Goal: Task Accomplishment & Management: Manage account settings

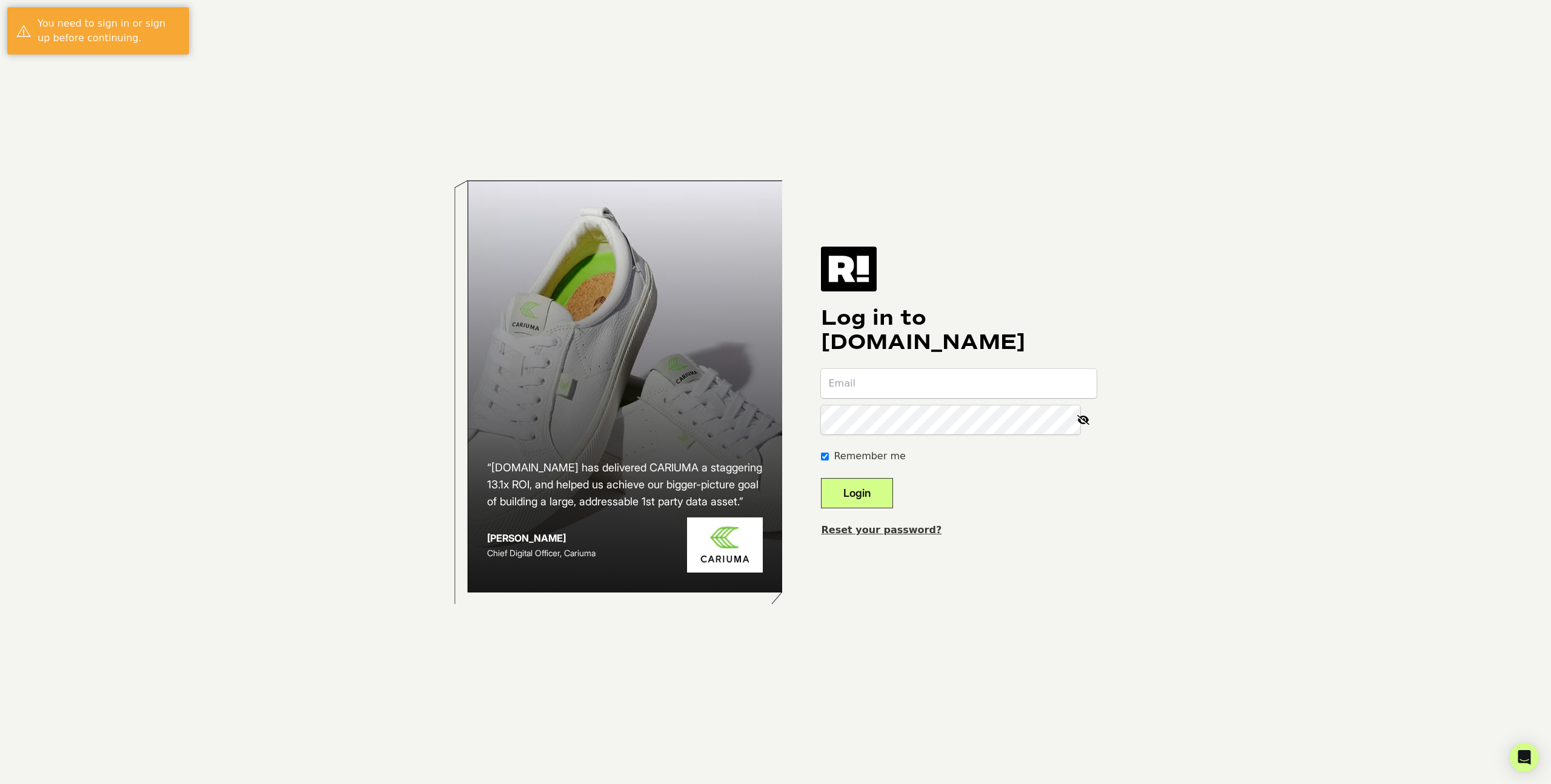
type input "[EMAIL_ADDRESS][DOMAIN_NAME]"
click at [890, 485] on button "Login" at bounding box center [857, 493] width 72 height 30
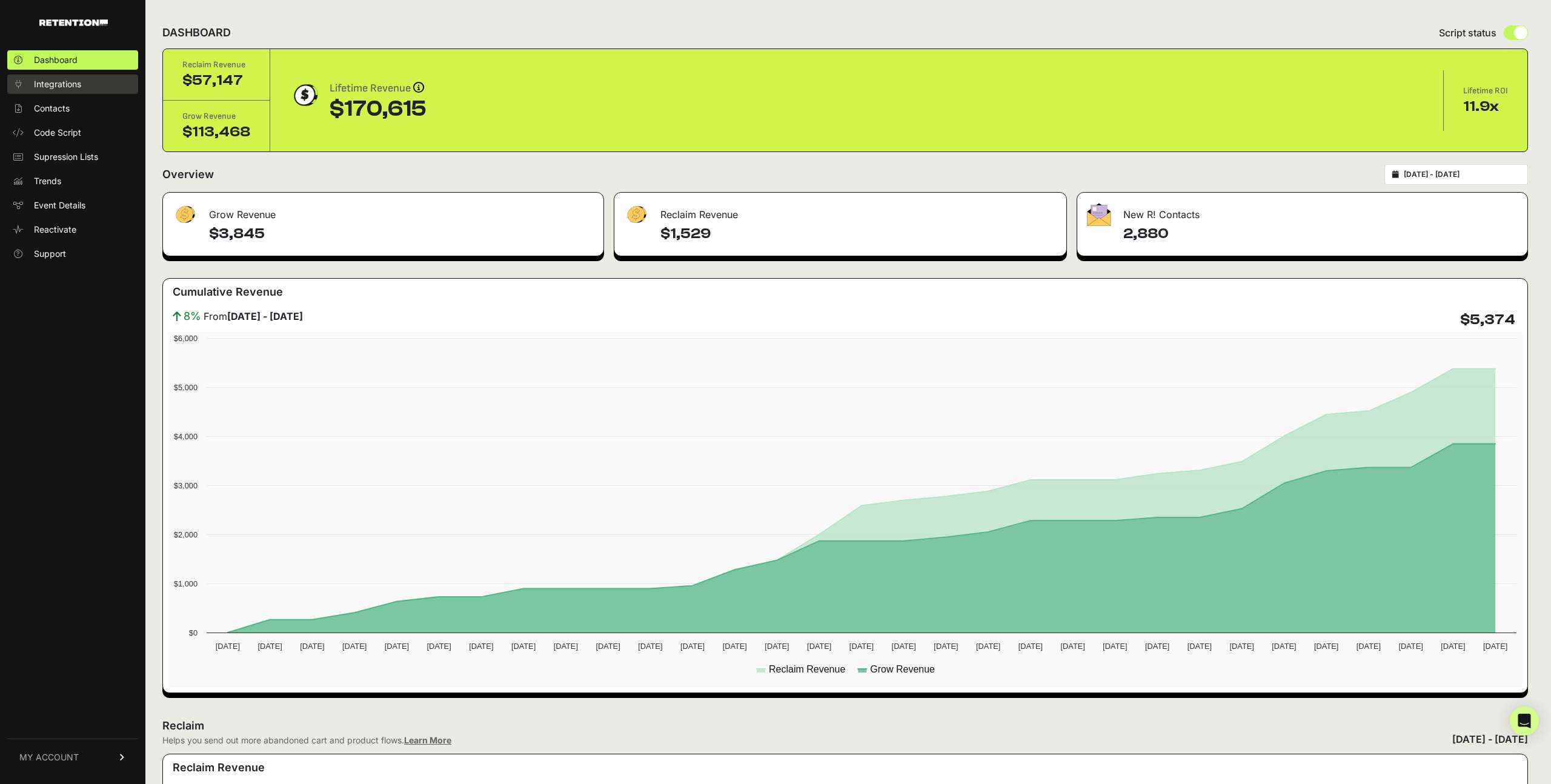
click at [71, 90] on link "Integrations" at bounding box center [73, 84] width 131 height 19
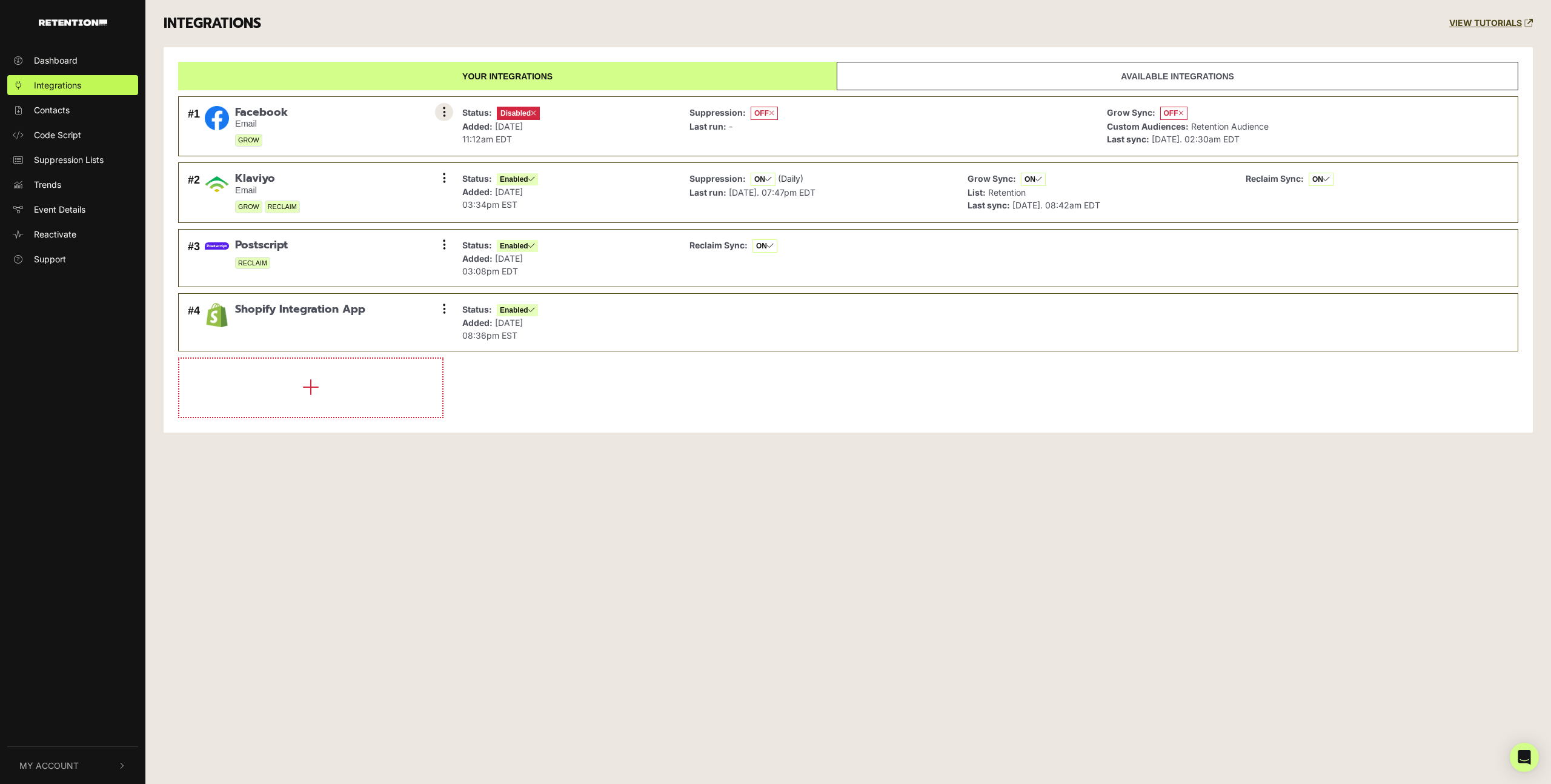
click at [442, 111] on button at bounding box center [444, 112] width 18 height 18
click at [355, 116] on link "Settings" at bounding box center [370, 113] width 115 height 27
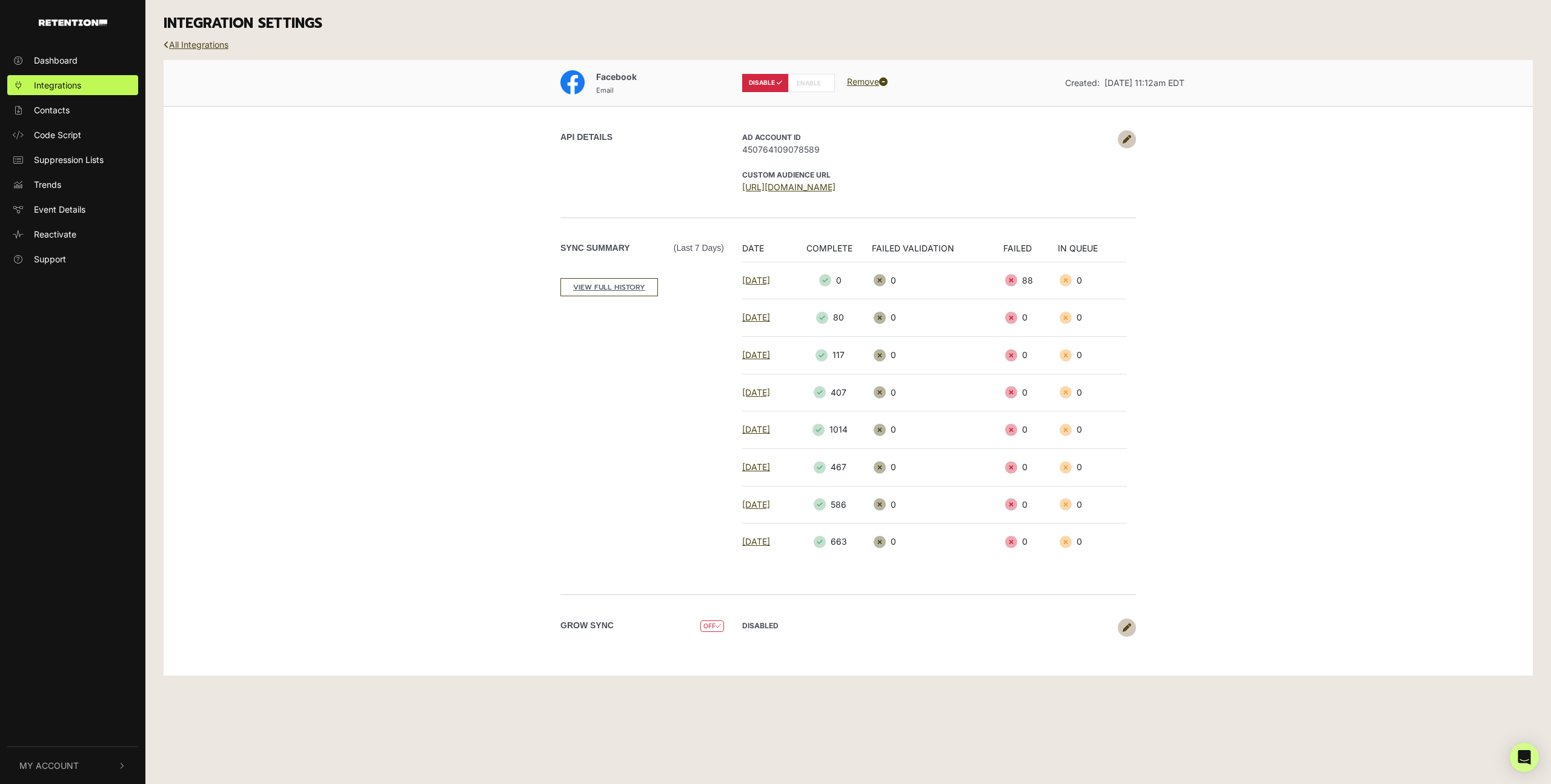
click at [801, 83] on label "ENABLE" at bounding box center [811, 83] width 47 height 18
click at [868, 81] on link "Remove" at bounding box center [867, 81] width 40 height 10
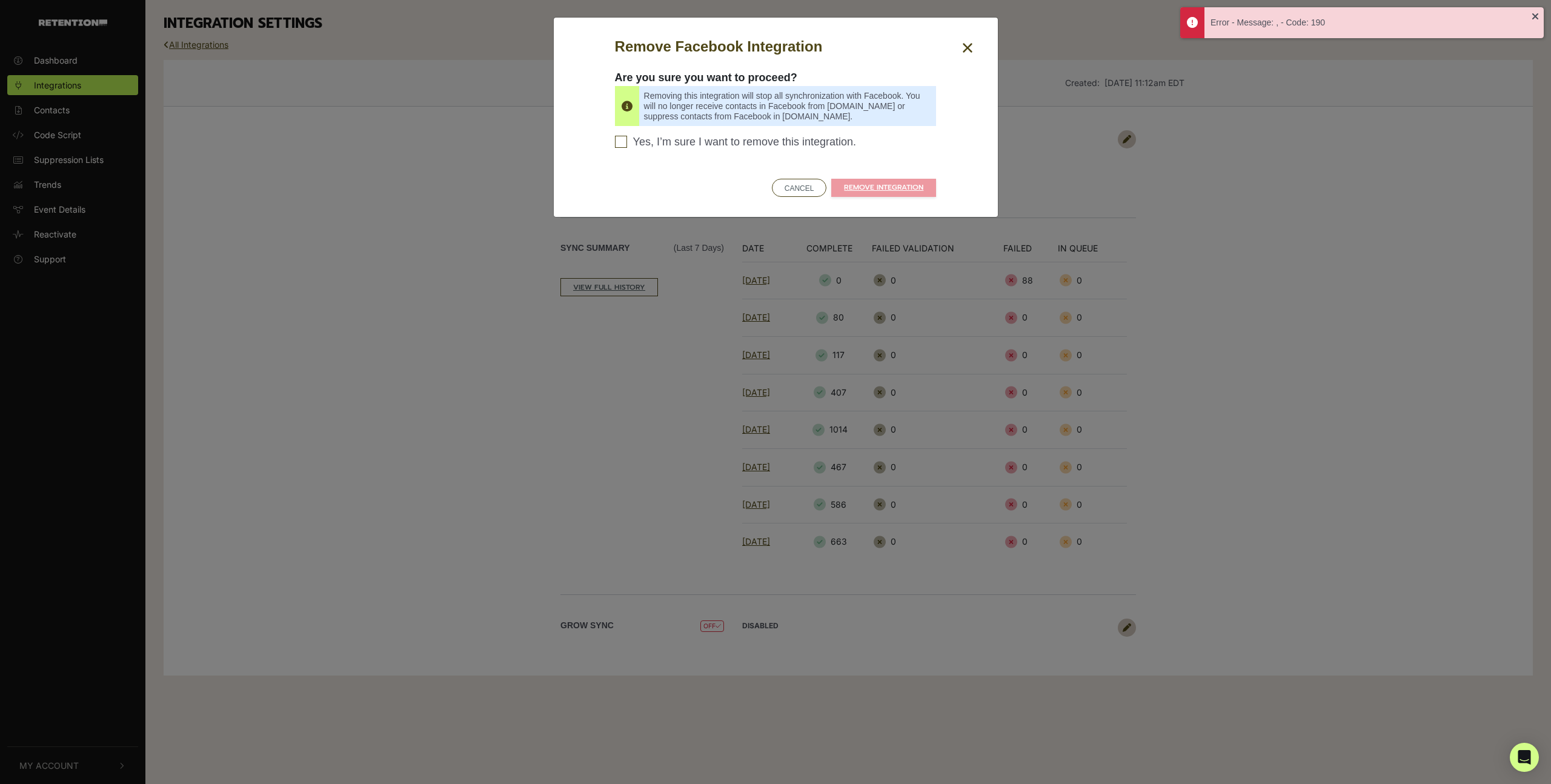
click at [659, 145] on span "Yes, I’m sure I want to remove this integration." at bounding box center [744, 142] width 223 height 13
click at [627, 145] on input "Yes, I’m sure I want to remove this integration. Please confirm to continue" at bounding box center [621, 142] width 12 height 12
checkbox input "true"
click at [797, 187] on button "CANCEL" at bounding box center [799, 188] width 55 height 18
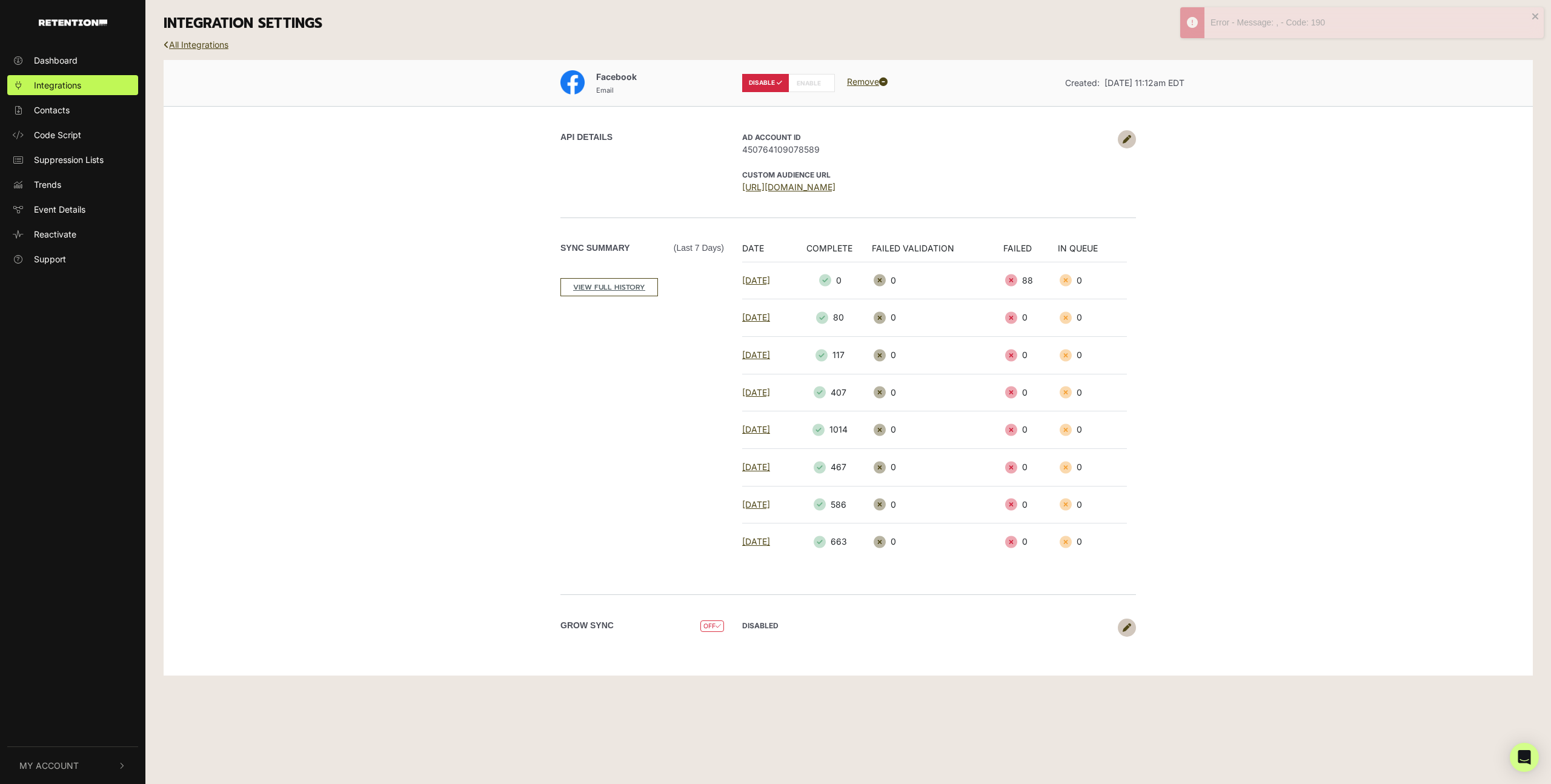
click at [1128, 138] on icon at bounding box center [1126, 139] width 8 height 8
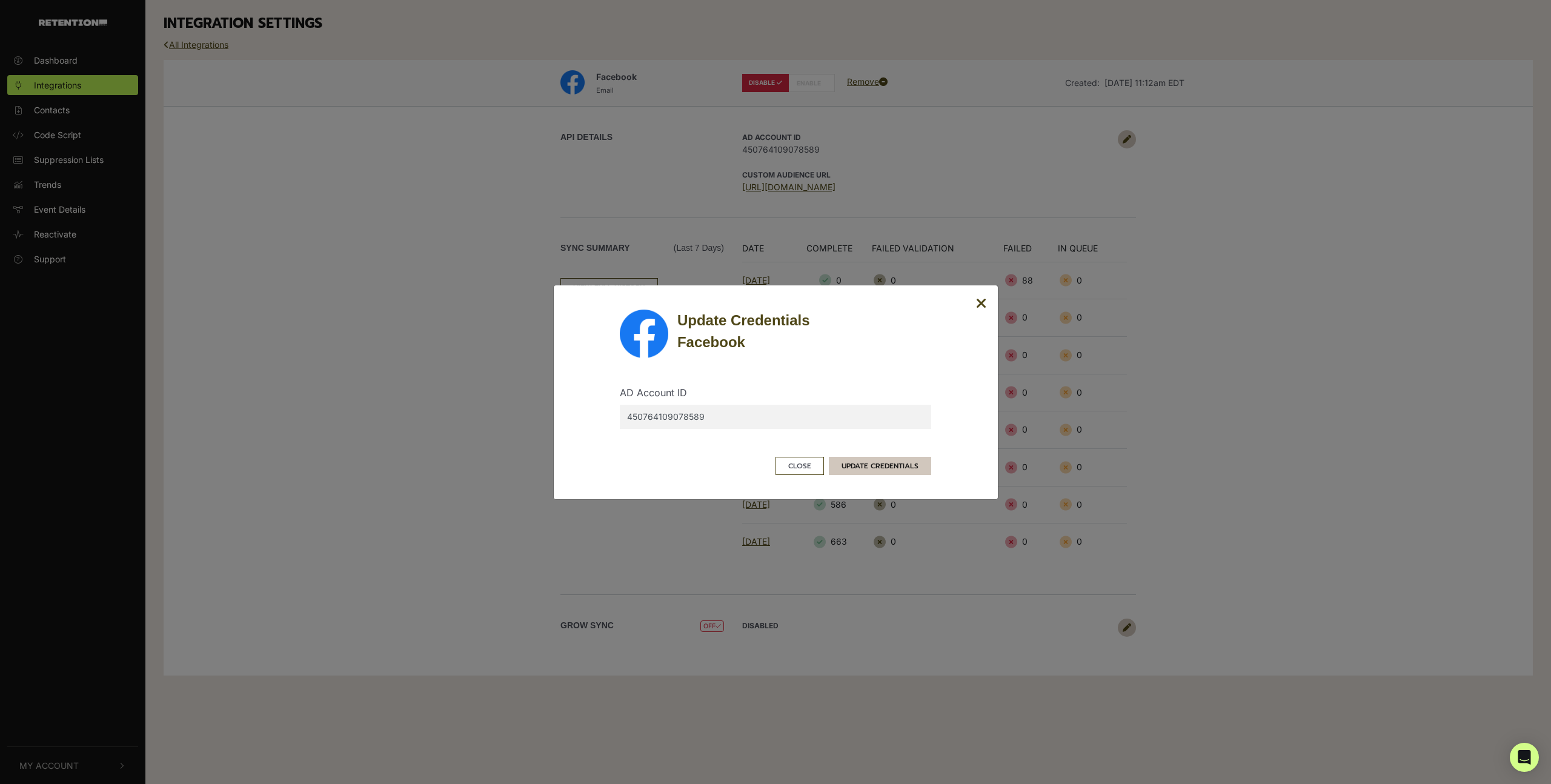
click at [861, 467] on button "UPDATE CREDENTIALS" at bounding box center [879, 466] width 102 height 18
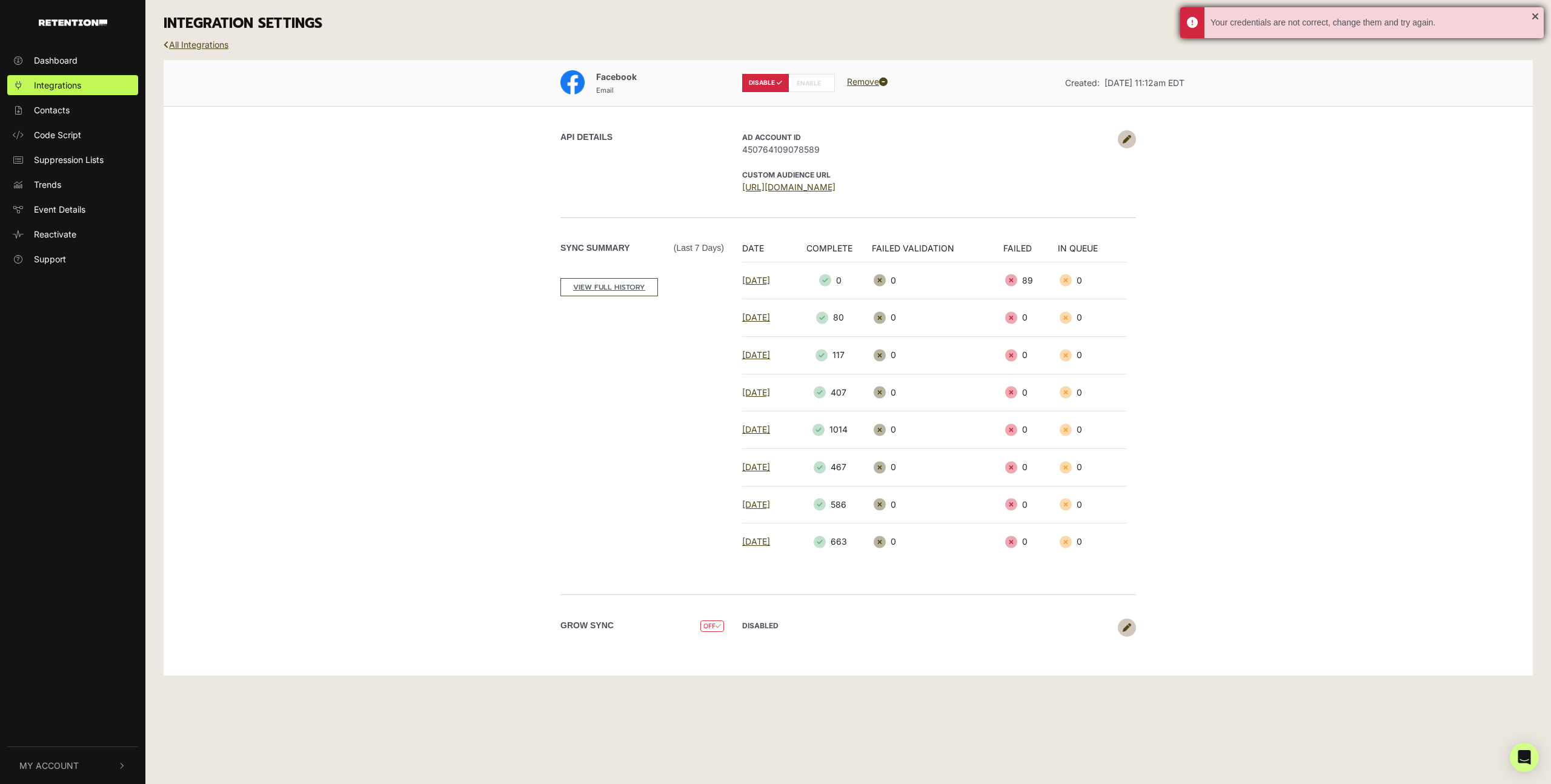
click at [1538, 18] on div "Your credentials are not correct, change them and try again." at bounding box center [1361, 23] width 364 height 31
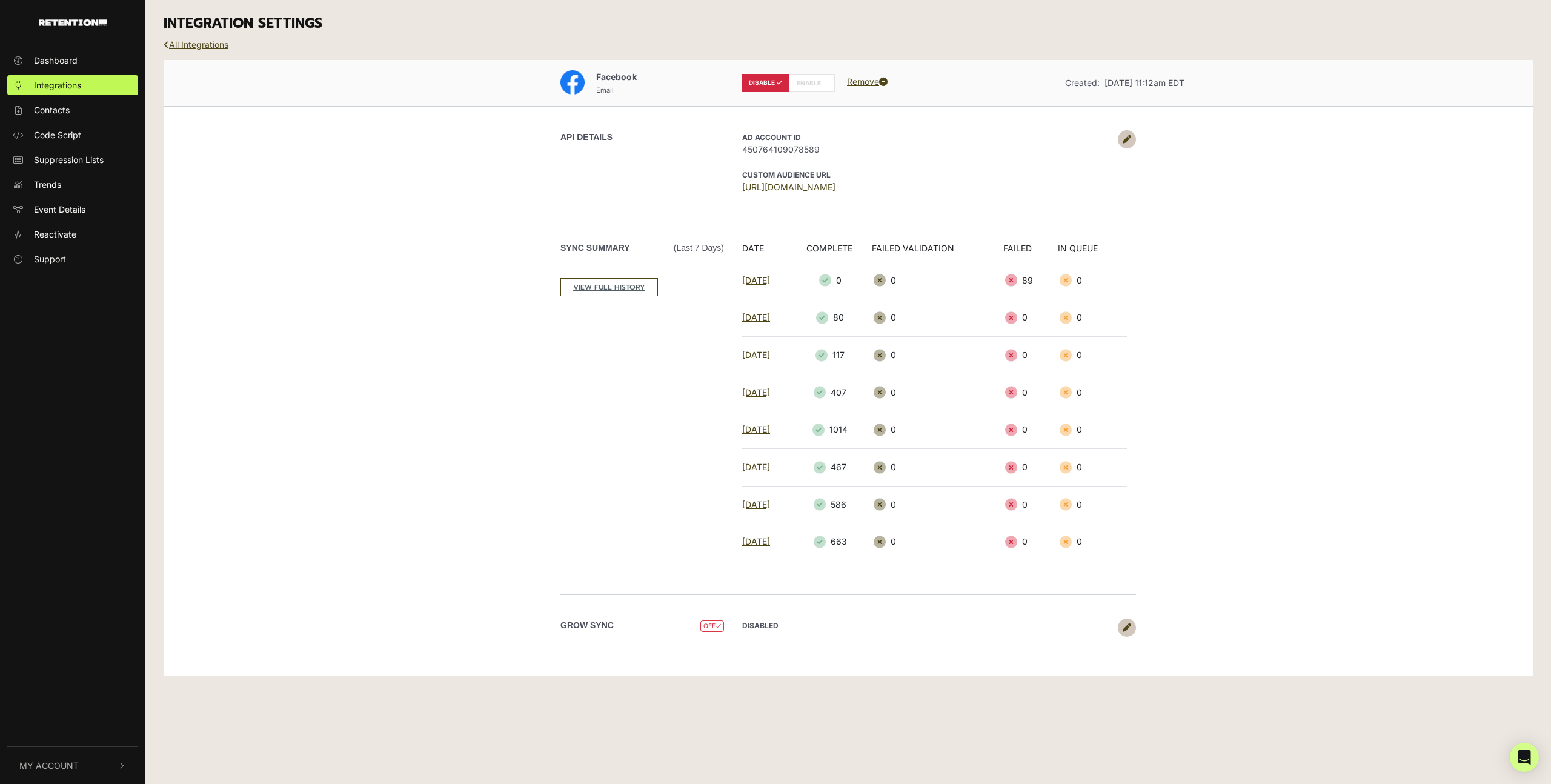
click at [1126, 136] on icon at bounding box center [1126, 139] width 8 height 8
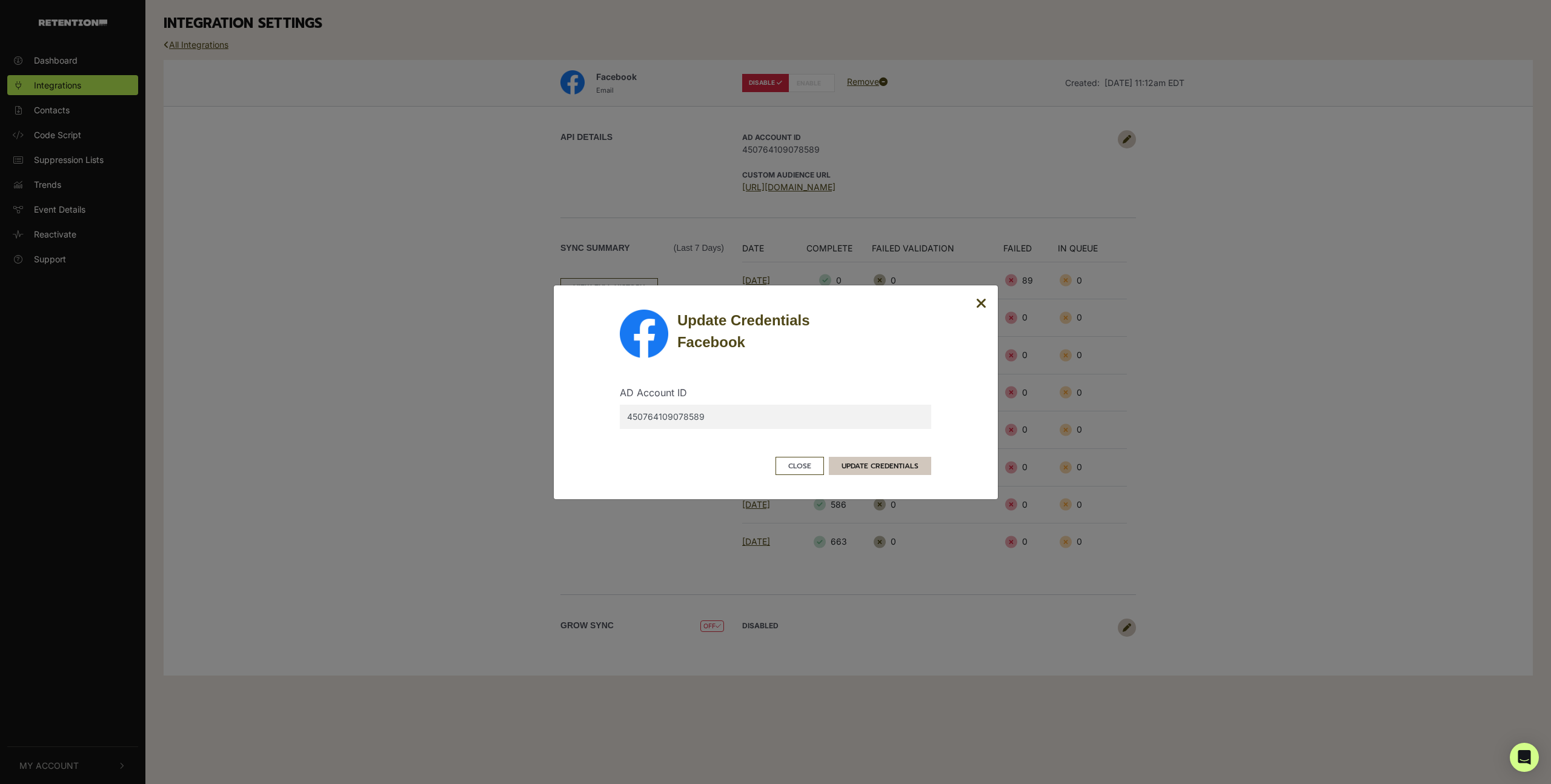
click at [866, 464] on button "UPDATE CREDENTIALS" at bounding box center [879, 466] width 102 height 18
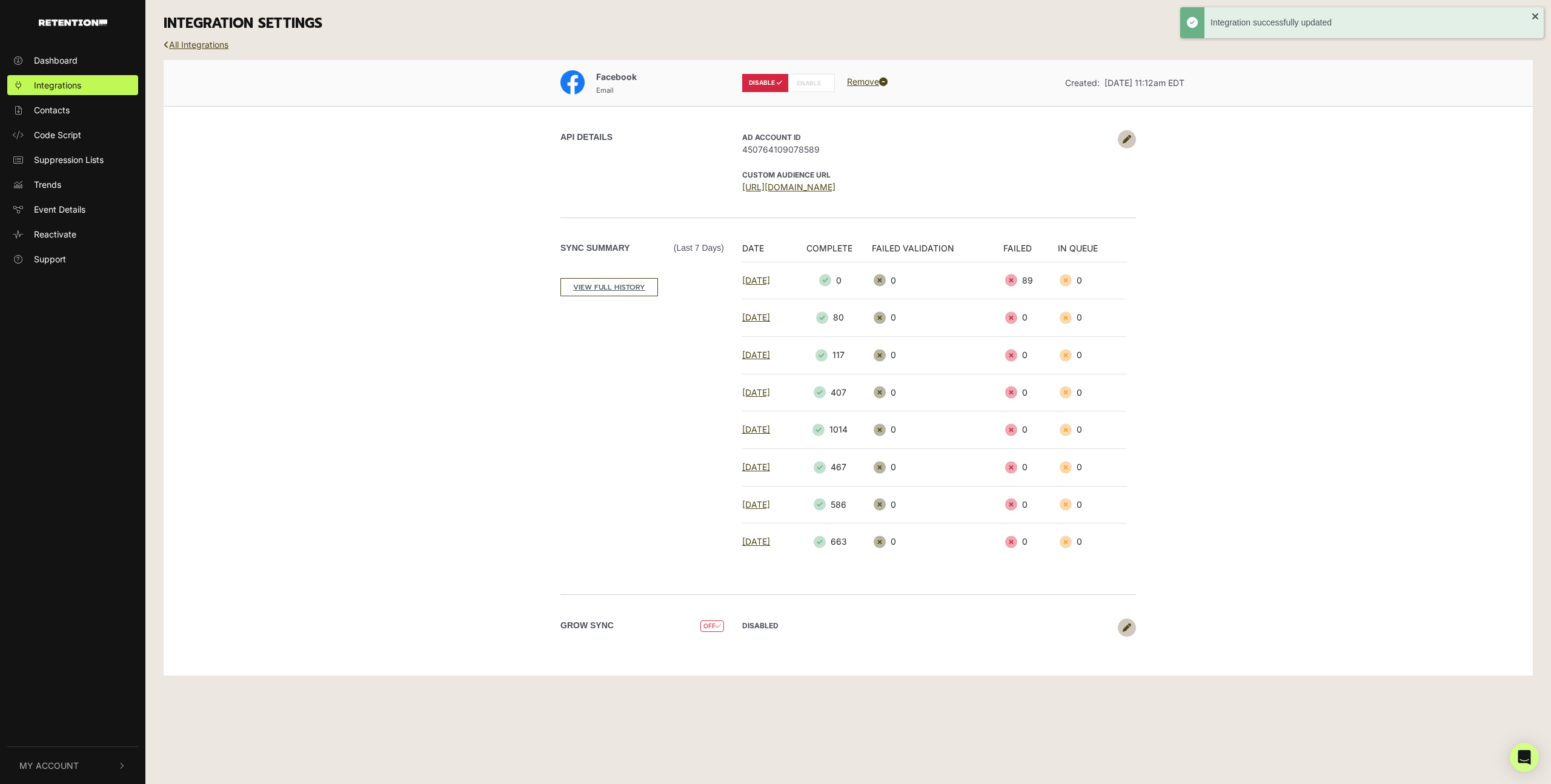
click at [807, 85] on label "ENABLE" at bounding box center [811, 83] width 47 height 18
radio input "false"
radio input "true"
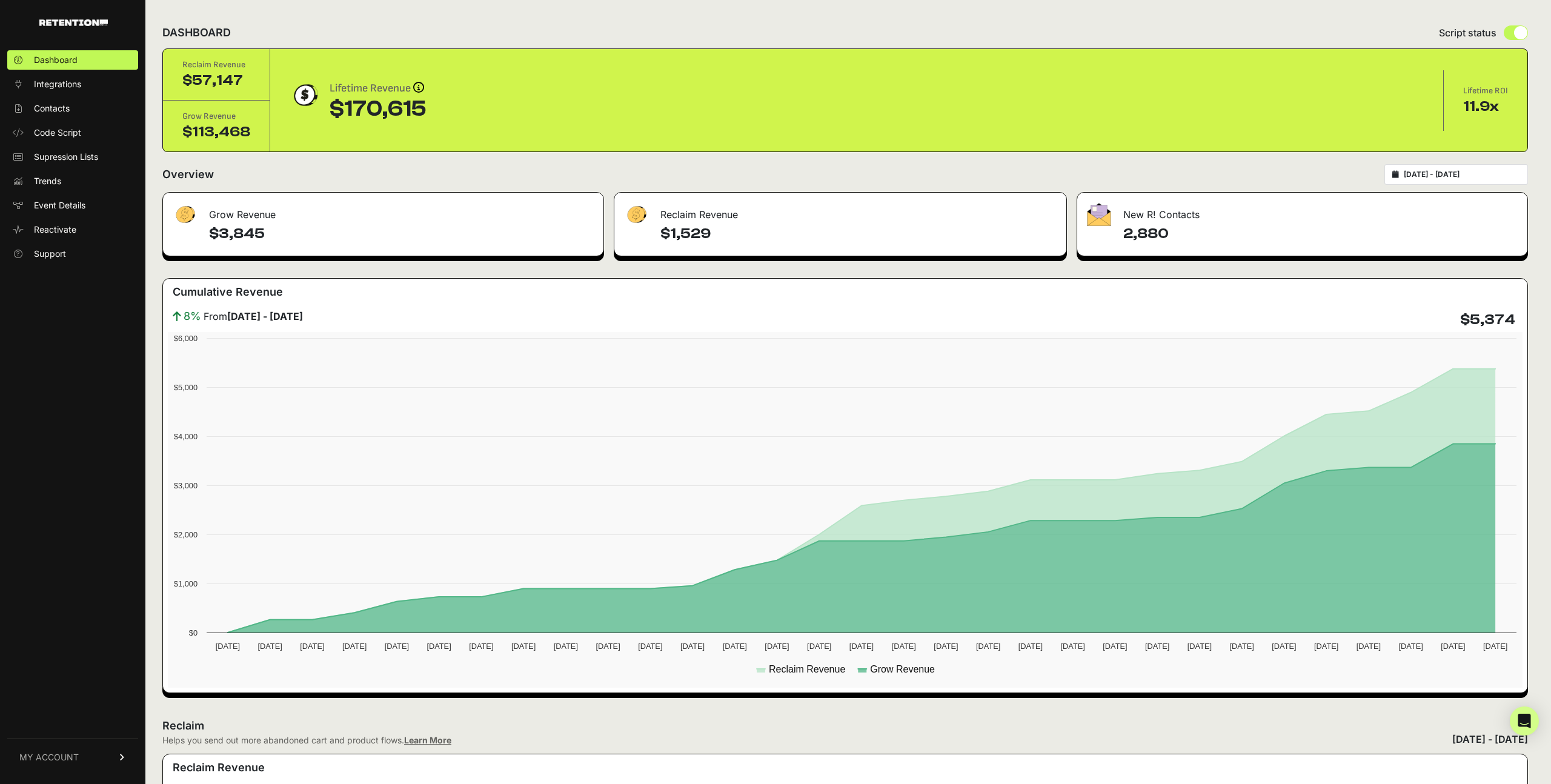
click at [77, 83] on span "Integrations" at bounding box center [58, 84] width 47 height 12
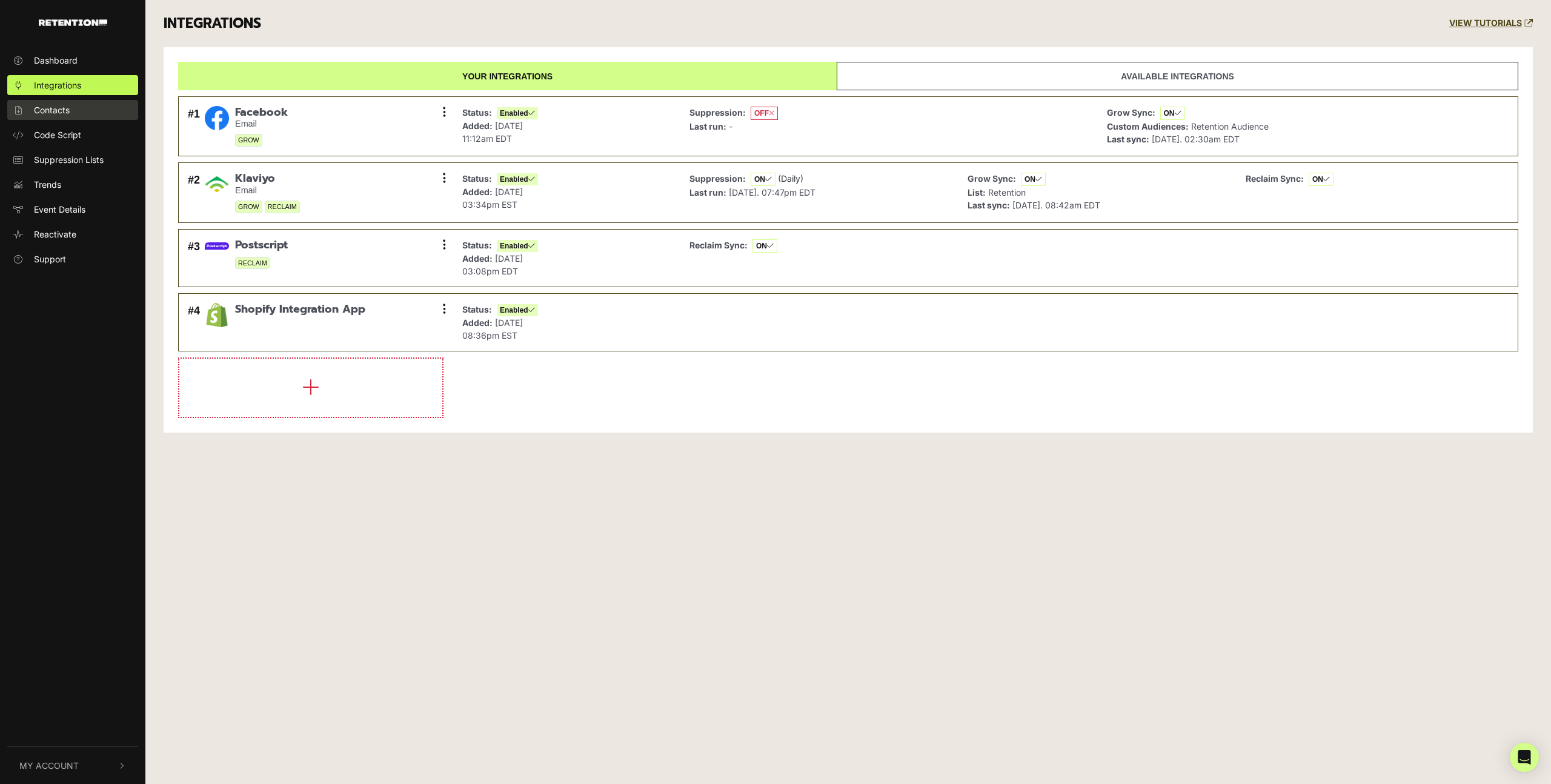
click at [78, 107] on link "Contacts" at bounding box center [73, 110] width 131 height 20
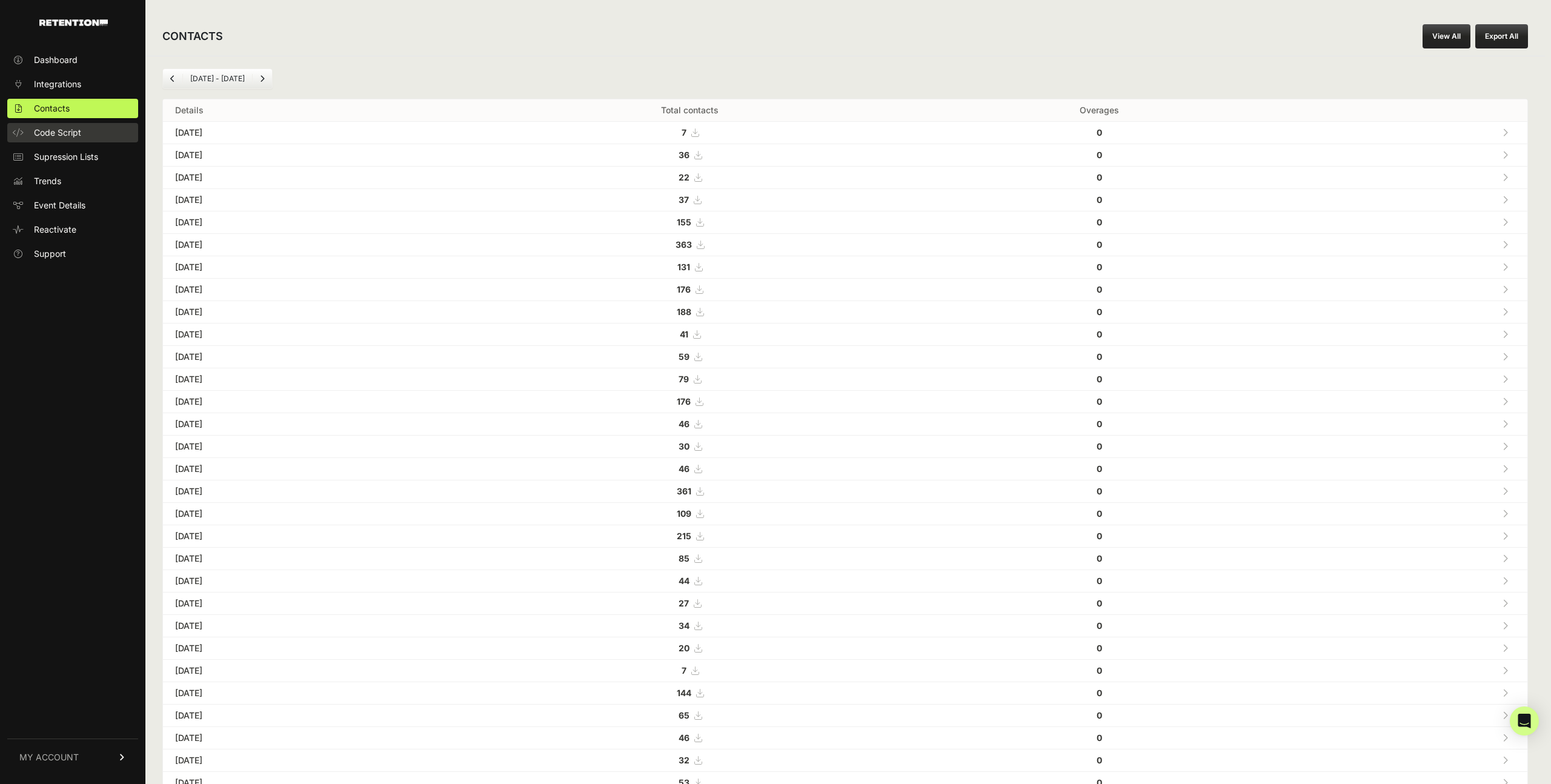
click at [83, 134] on link "Code Script" at bounding box center [73, 133] width 131 height 19
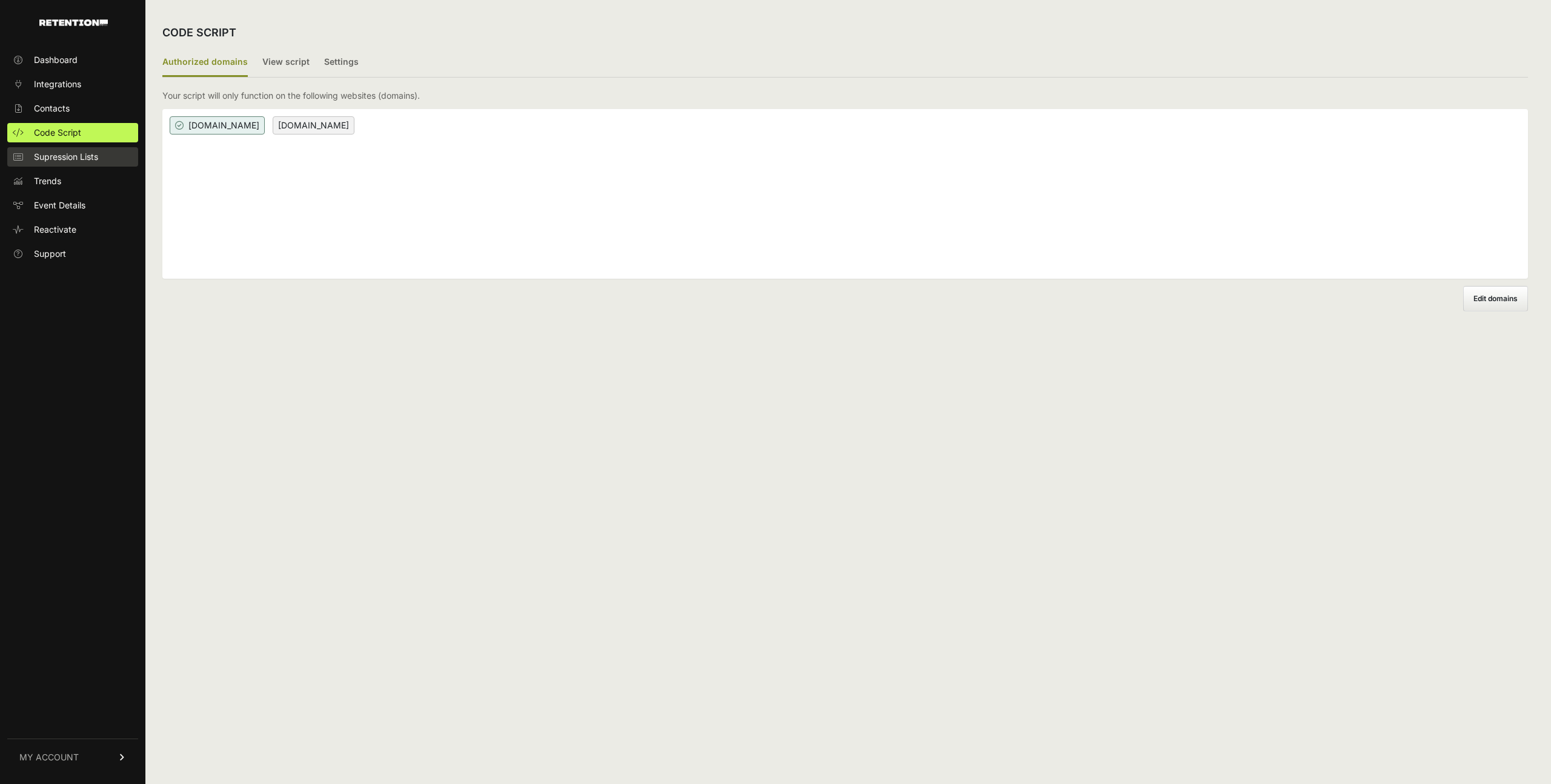
click at [86, 157] on span "Supression Lists" at bounding box center [66, 157] width 64 height 12
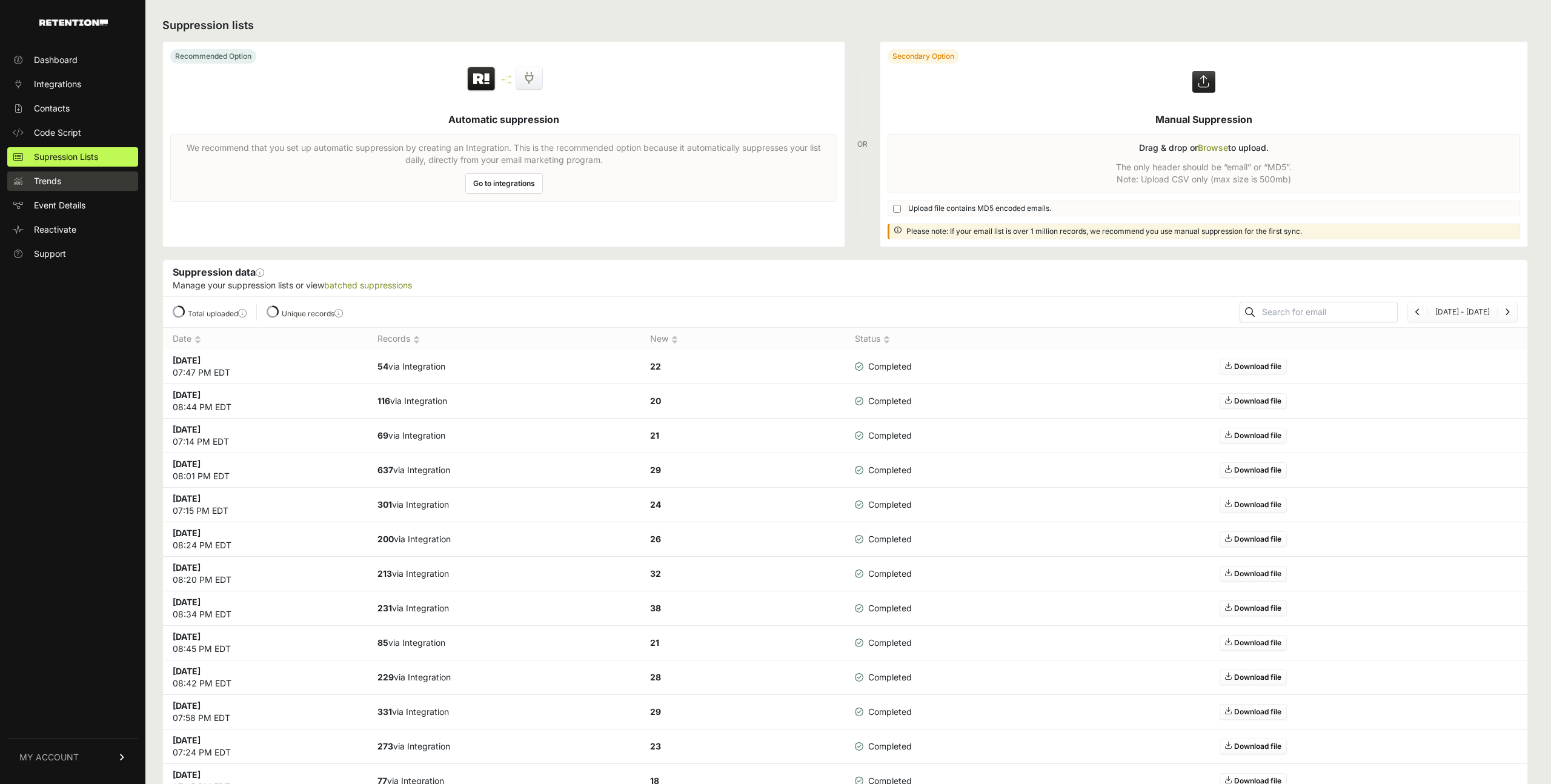
click at [73, 183] on link "Trends" at bounding box center [73, 181] width 131 height 19
click at [68, 182] on link "Trends" at bounding box center [73, 181] width 131 height 19
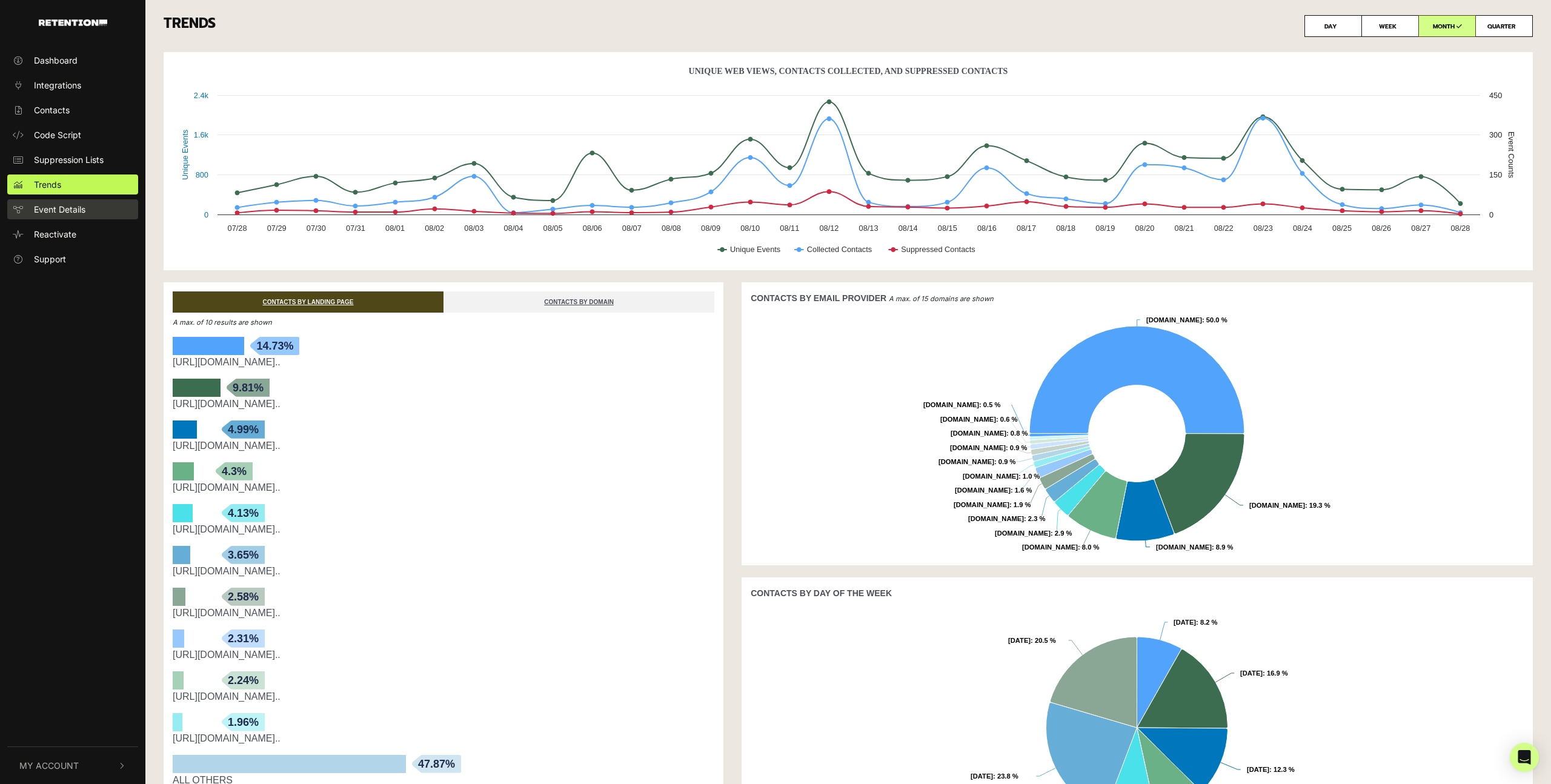
click at [70, 207] on span "Event Details" at bounding box center [60, 209] width 51 height 13
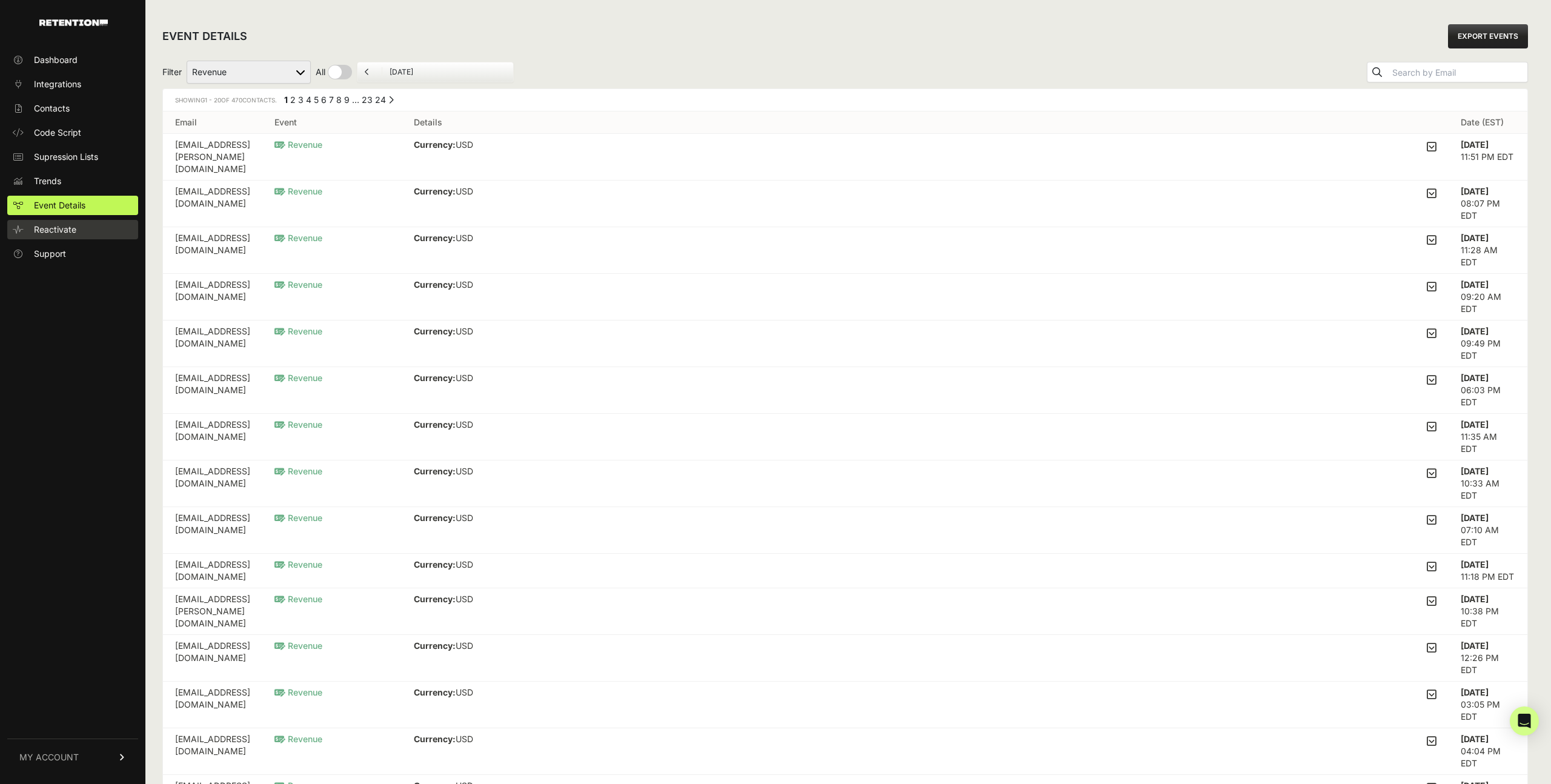
click at [70, 231] on span "Reactivate" at bounding box center [55, 229] width 42 height 12
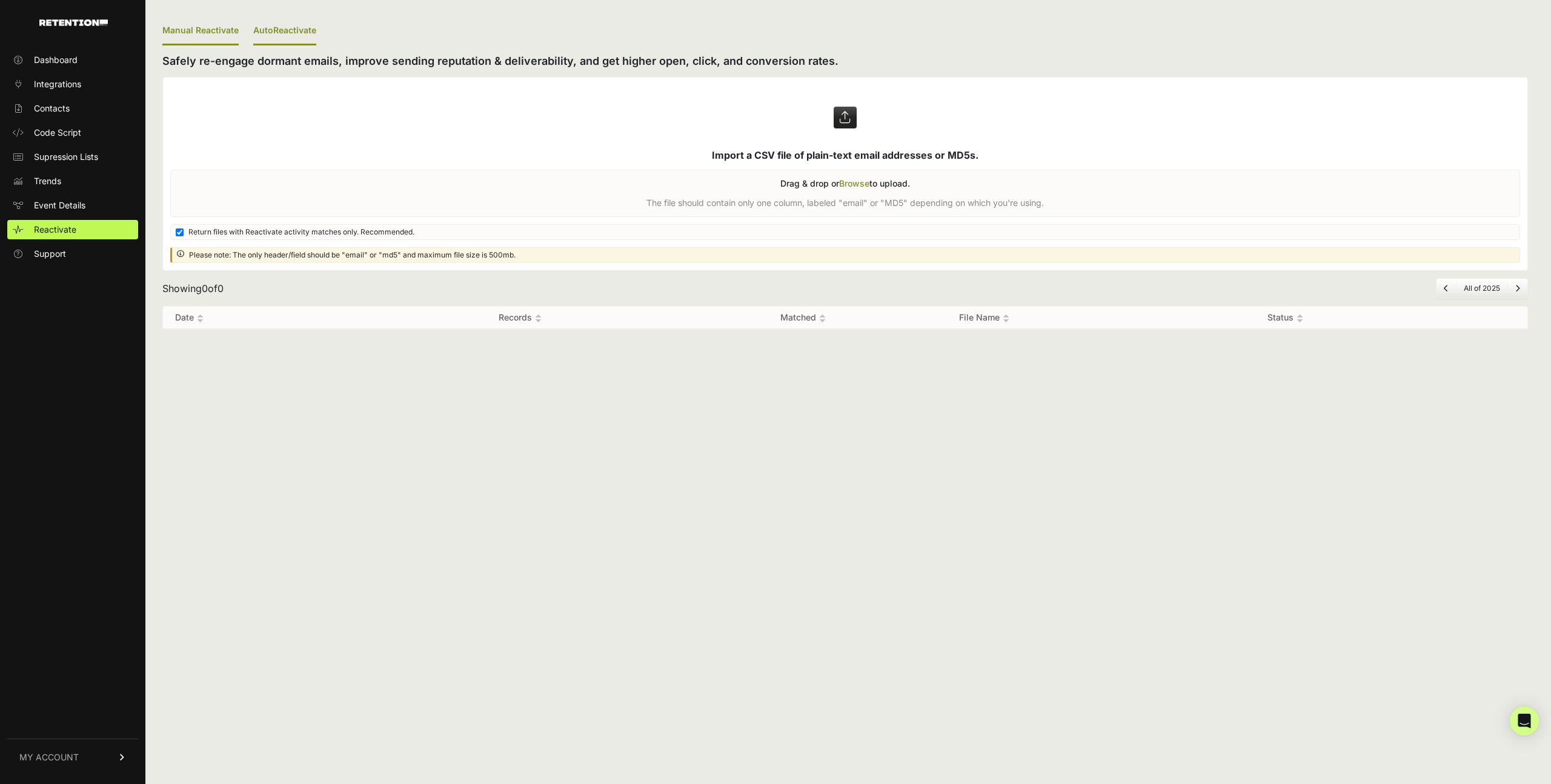
click at [291, 34] on link "AutoReactivate" at bounding box center [285, 31] width 63 height 29
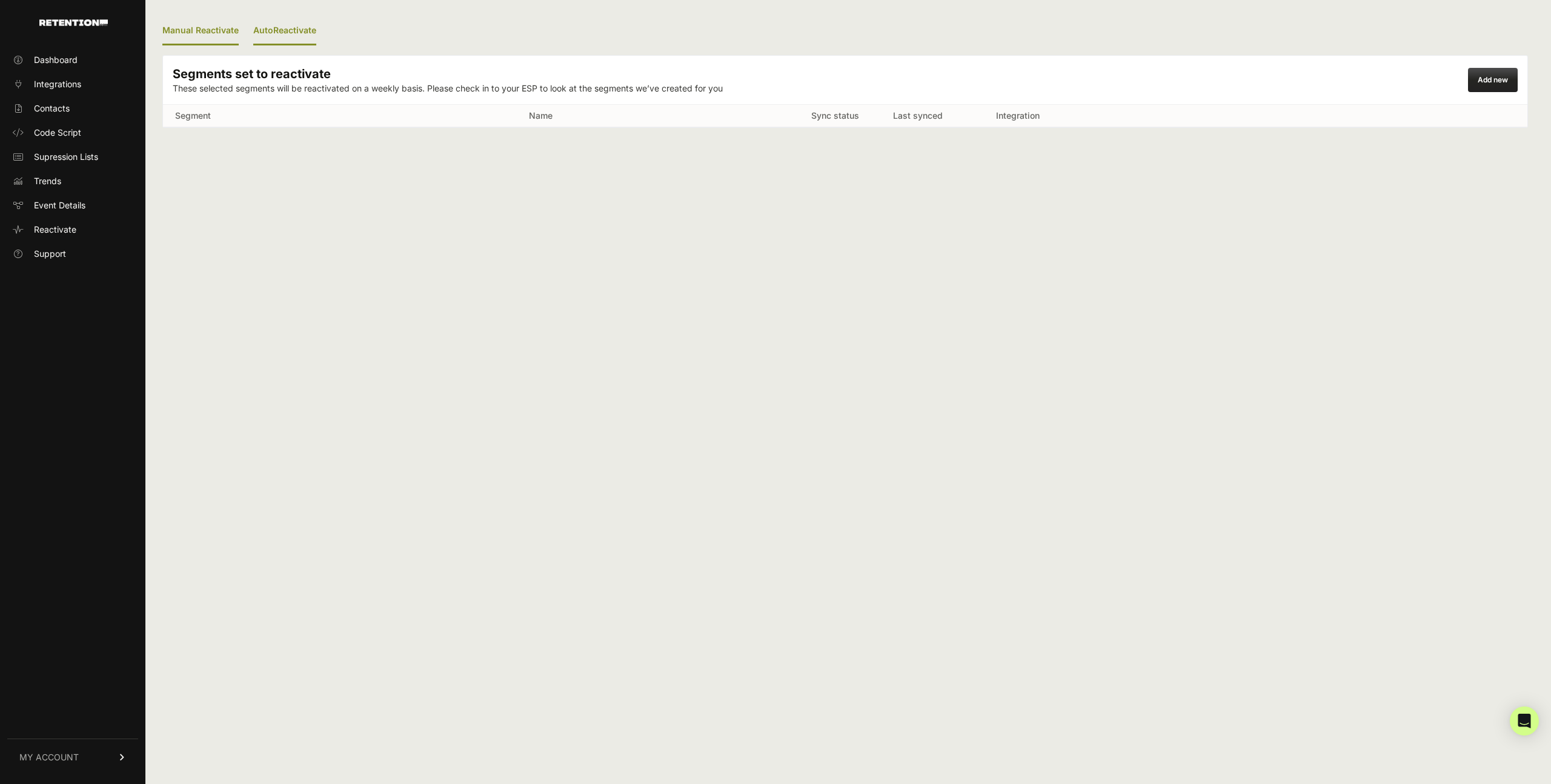
click at [203, 32] on link "Manual Reactivate" at bounding box center [200, 31] width 76 height 29
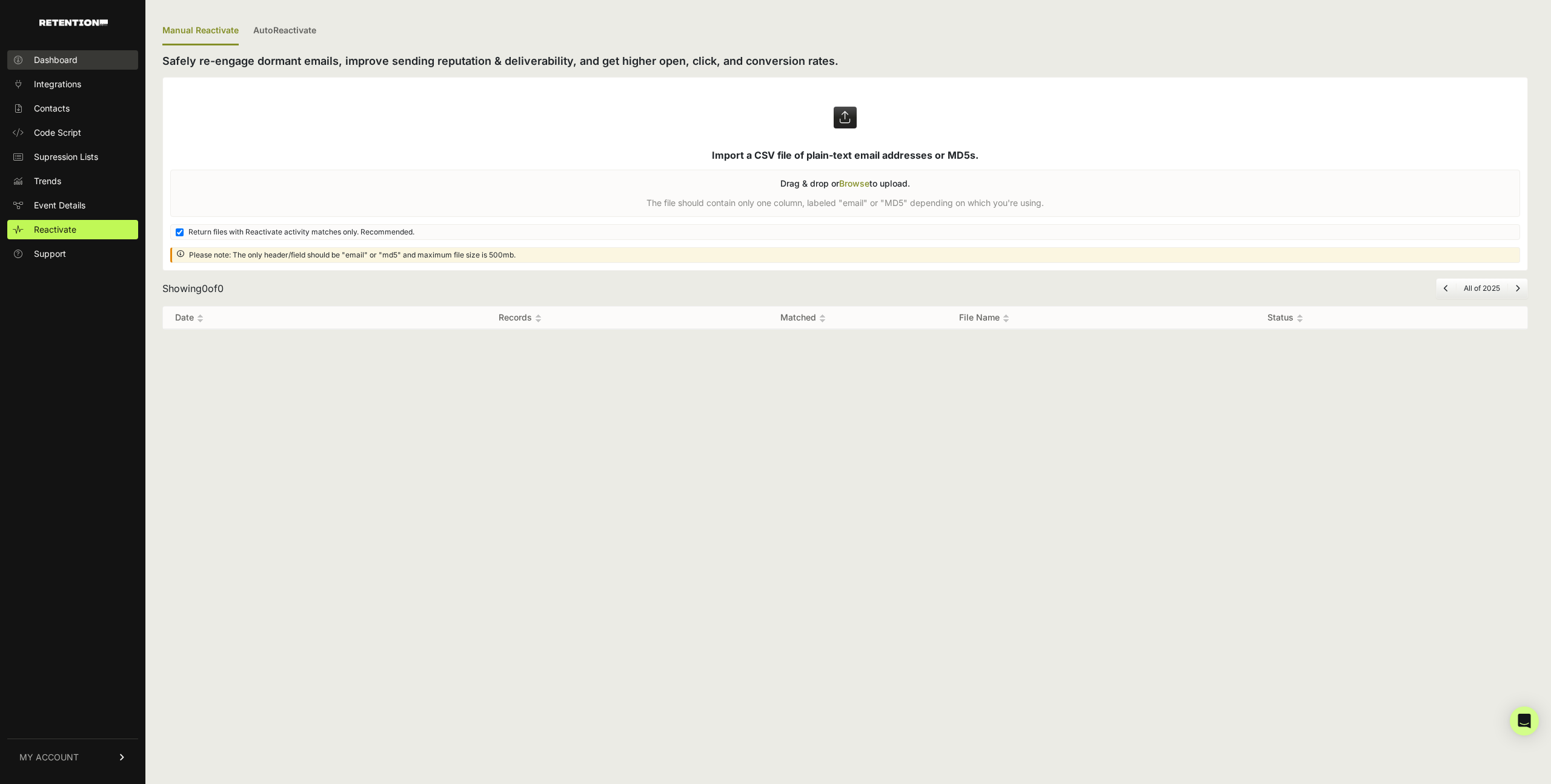
click at [64, 60] on span "Dashboard" at bounding box center [56, 60] width 44 height 12
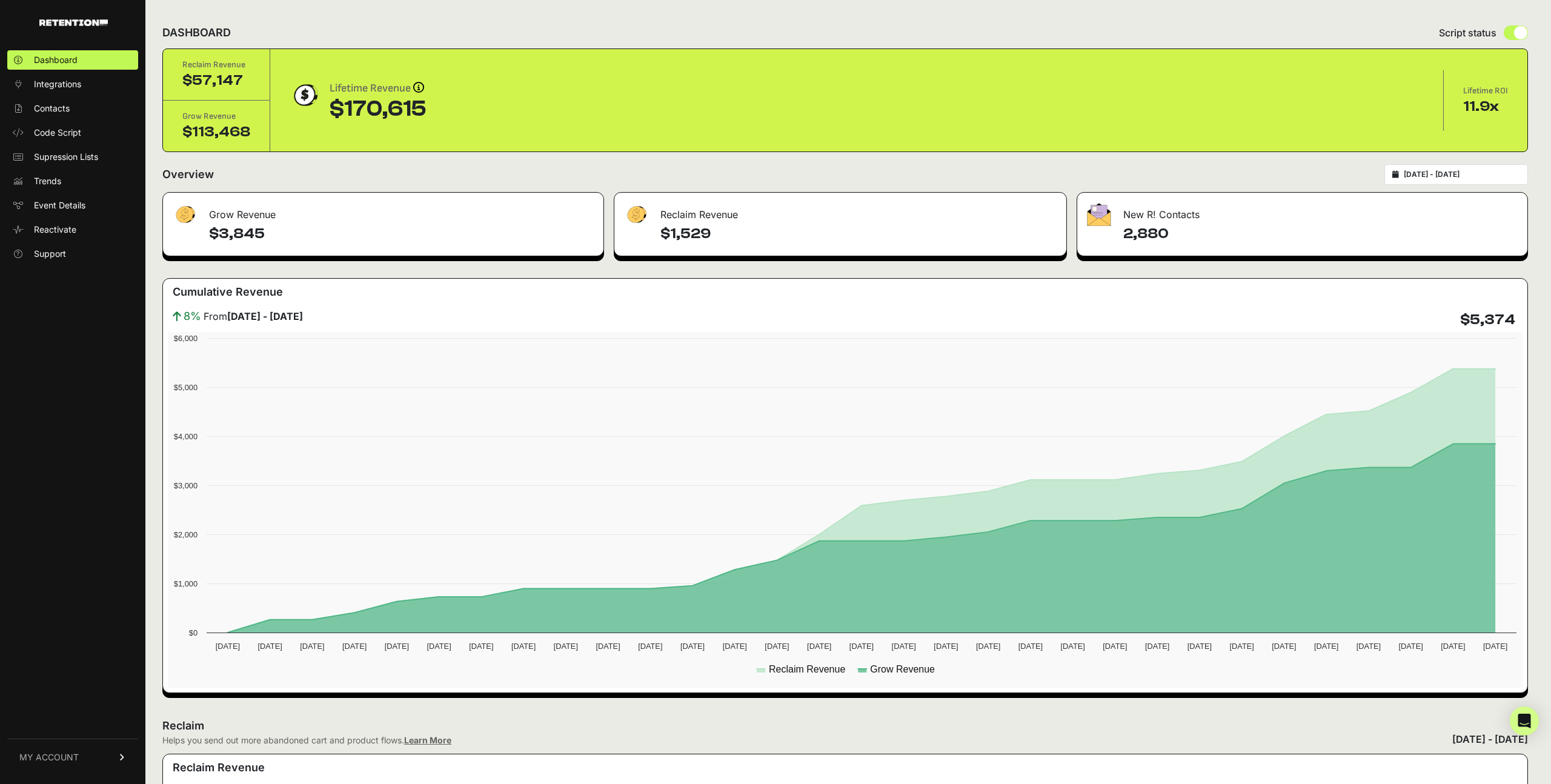
click at [1447, 175] on input "[DATE] - [DATE]" at bounding box center [1462, 175] width 116 height 10
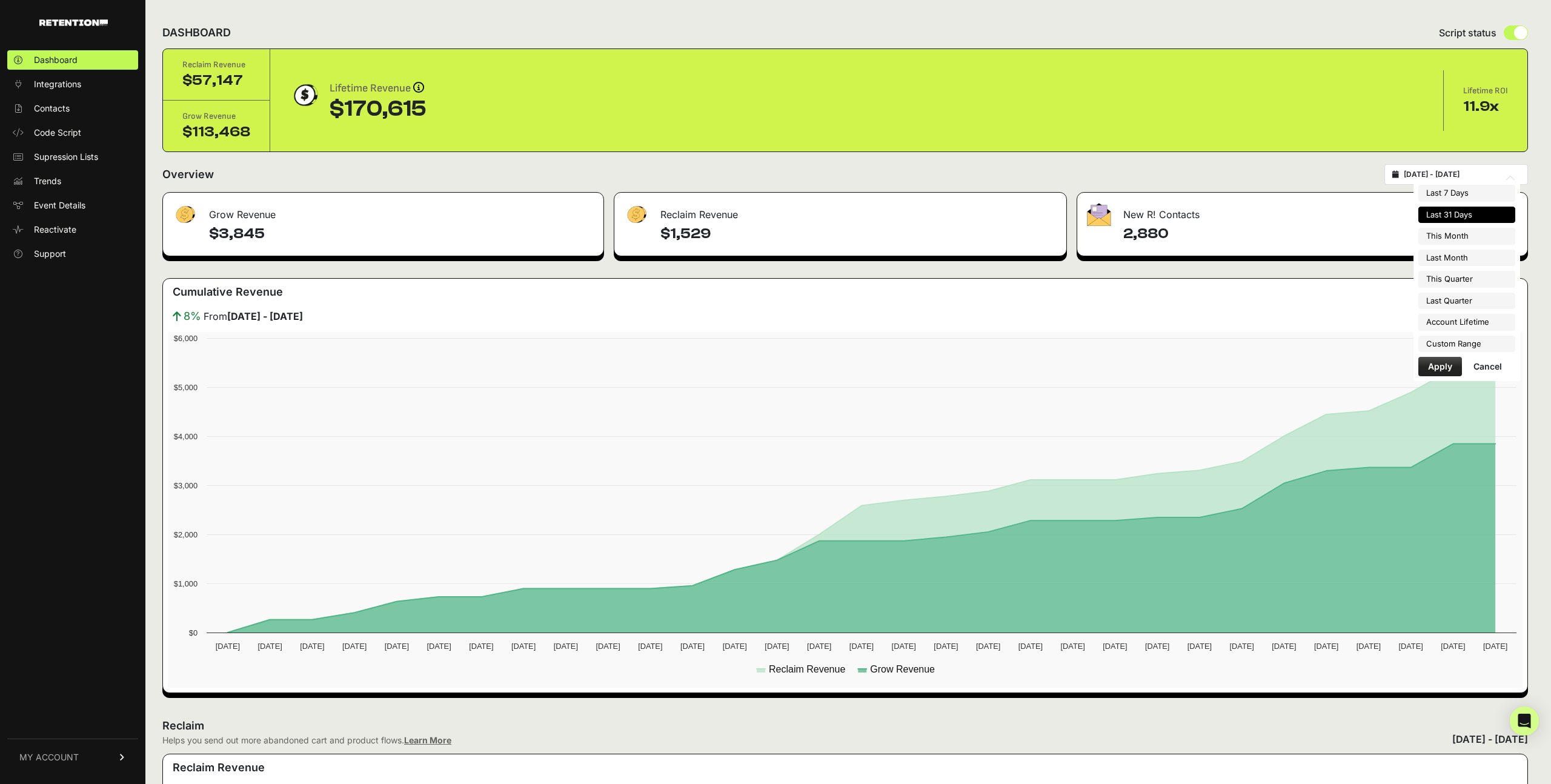
click at [1453, 214] on li "Last 31 Days" at bounding box center [1467, 215] width 97 height 17
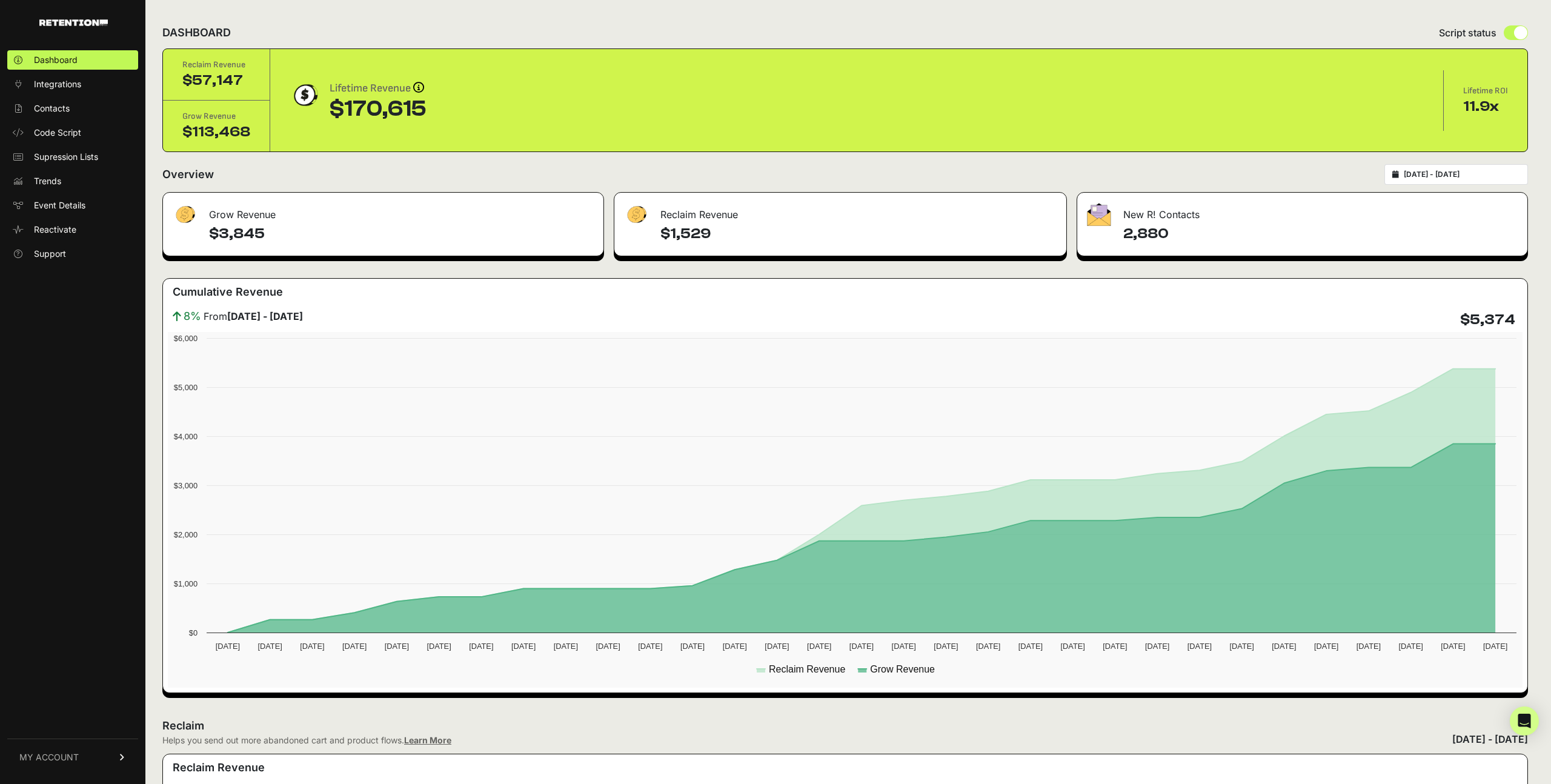
click at [103, 764] on link "MY ACCOUNT" at bounding box center [73, 757] width 131 height 37
click at [47, 181] on span "Trends" at bounding box center [48, 181] width 27 height 12
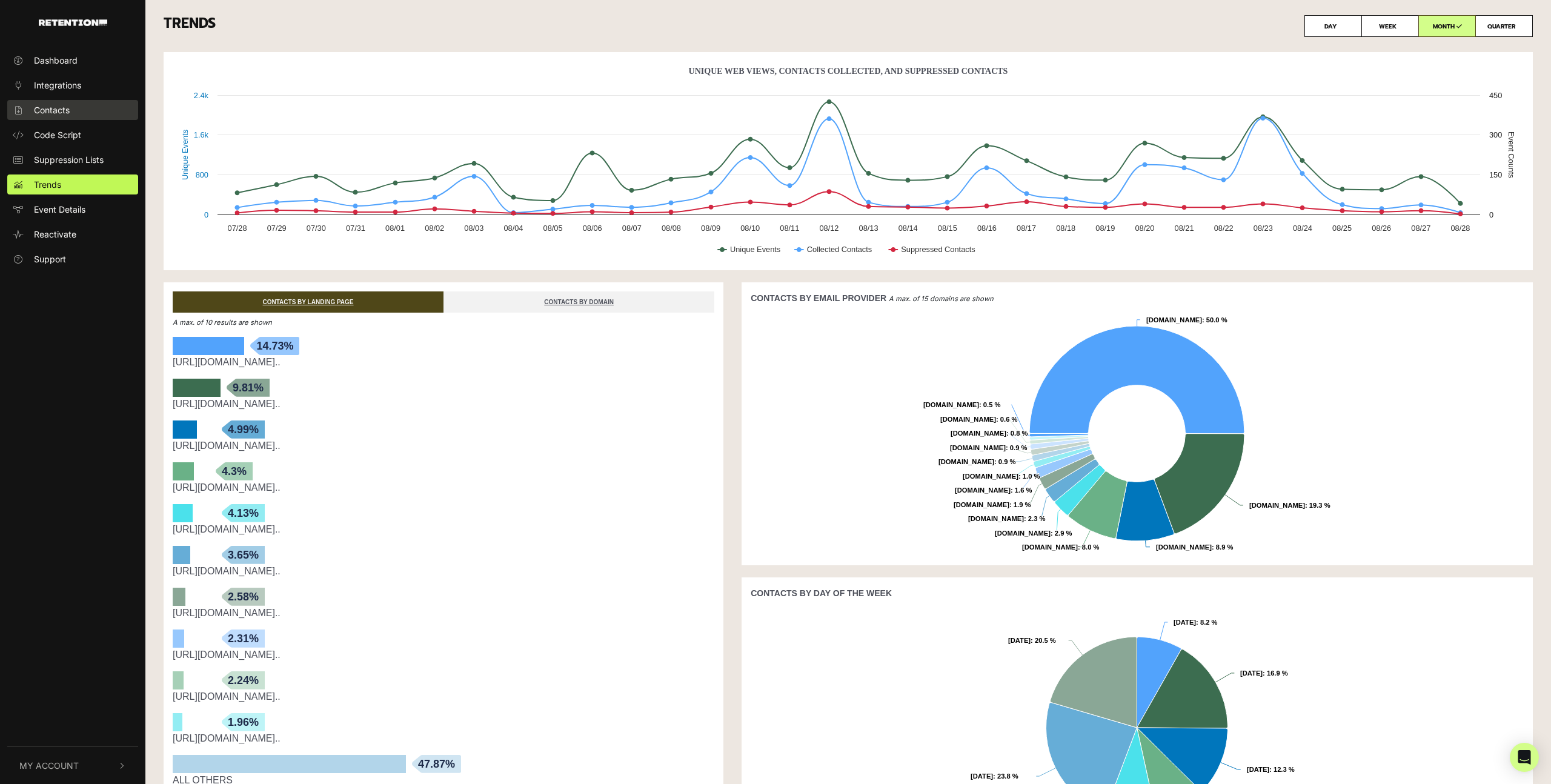
click at [55, 114] on span "Contacts" at bounding box center [52, 110] width 36 height 13
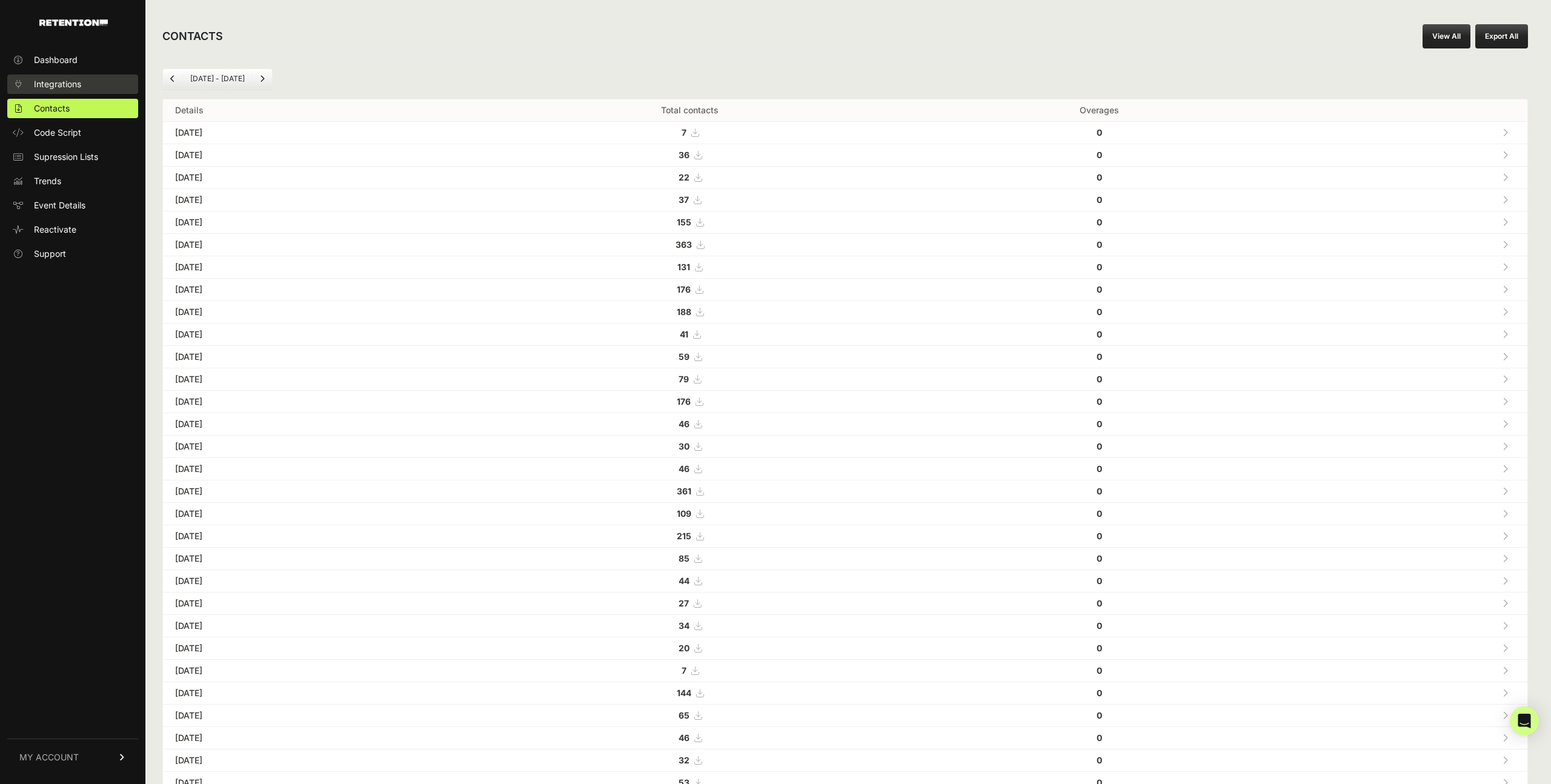
click at [61, 89] on span "Integrations" at bounding box center [58, 84] width 47 height 12
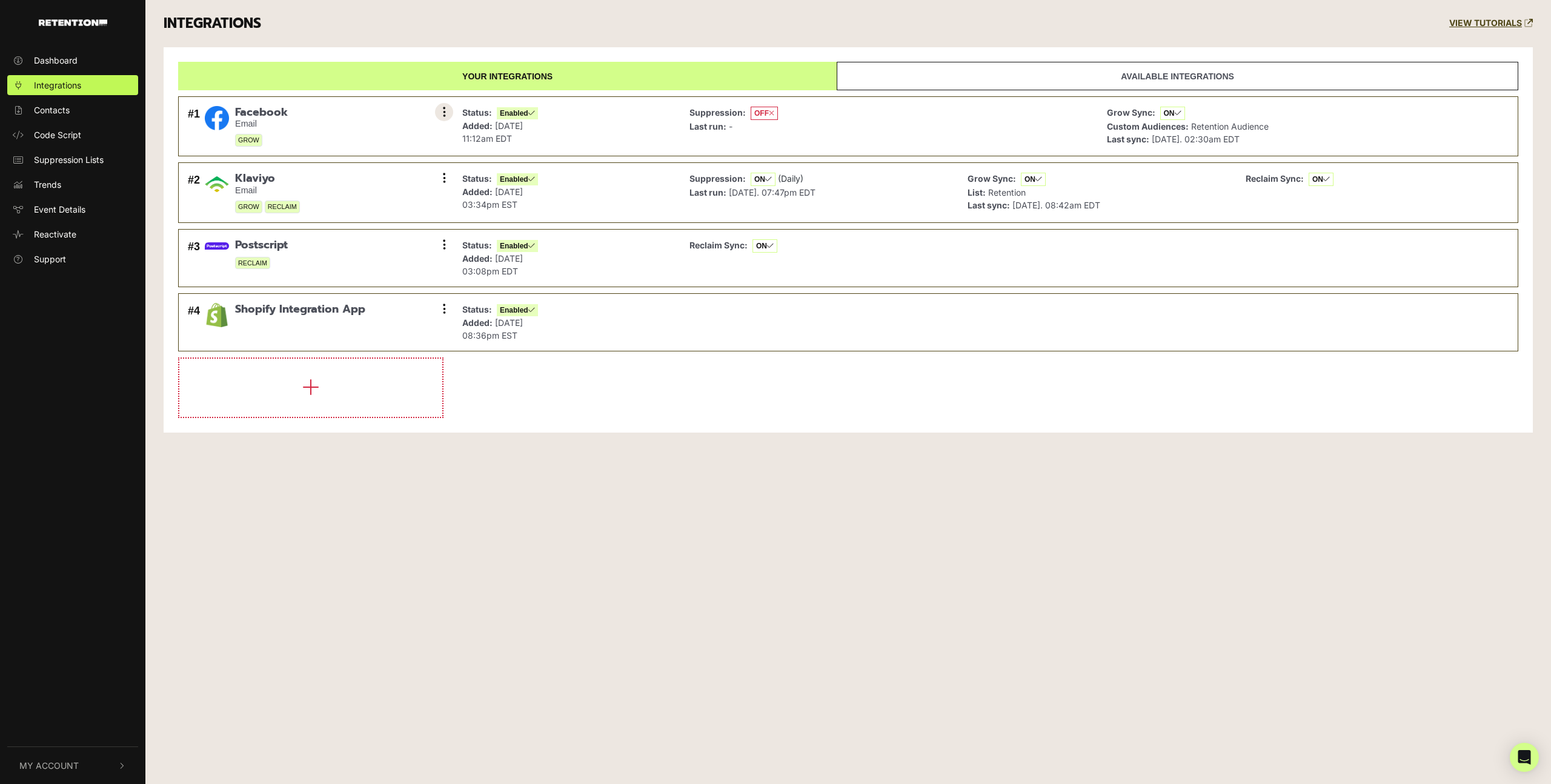
click at [451, 113] on button at bounding box center [444, 112] width 18 height 18
click at [369, 140] on link "Sync History" at bounding box center [370, 140] width 115 height 27
click at [436, 116] on button at bounding box center [444, 112] width 18 height 18
click at [386, 114] on link "Settings" at bounding box center [370, 113] width 115 height 27
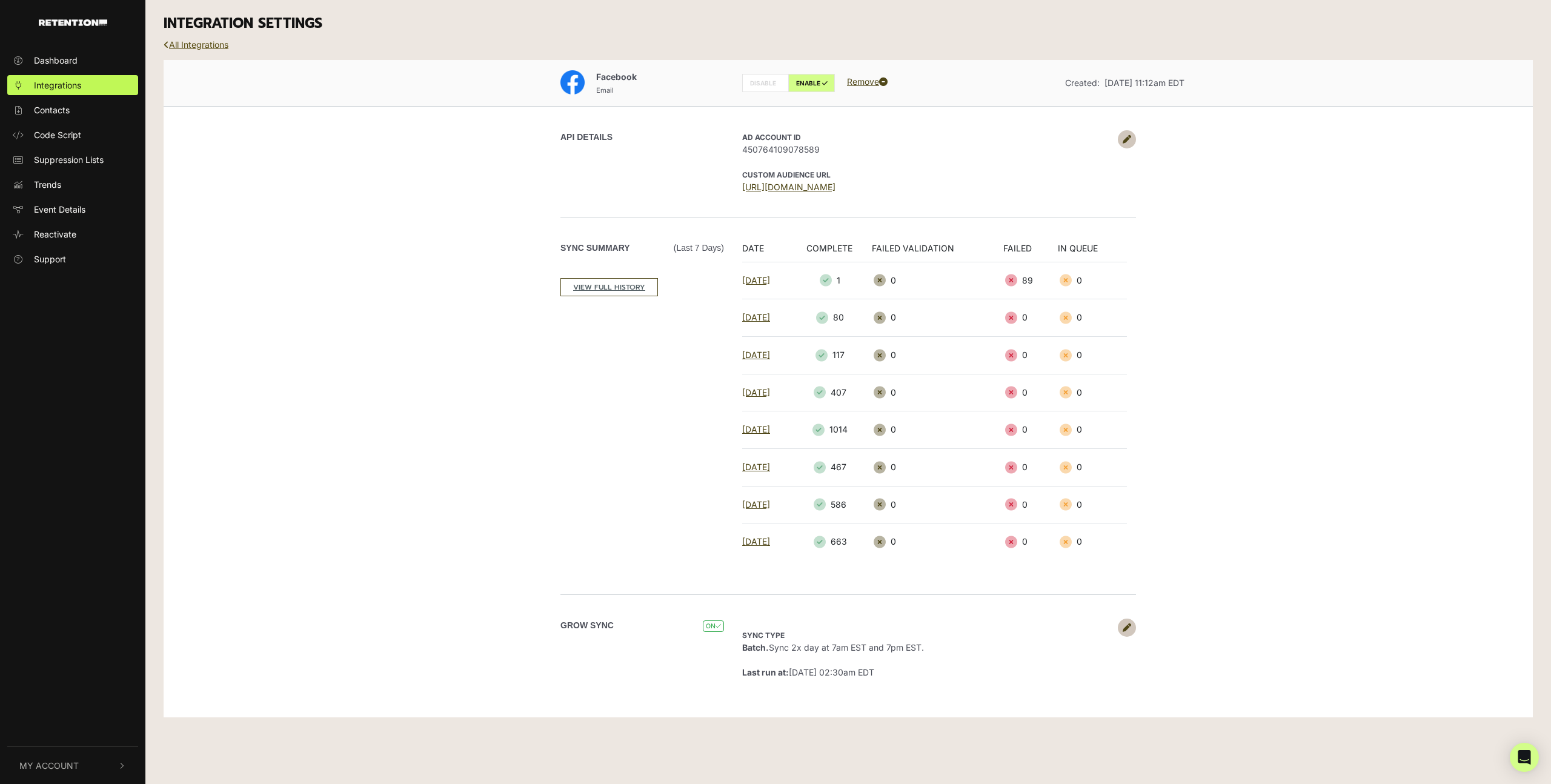
click at [179, 49] on link "All Integrations" at bounding box center [196, 44] width 65 height 10
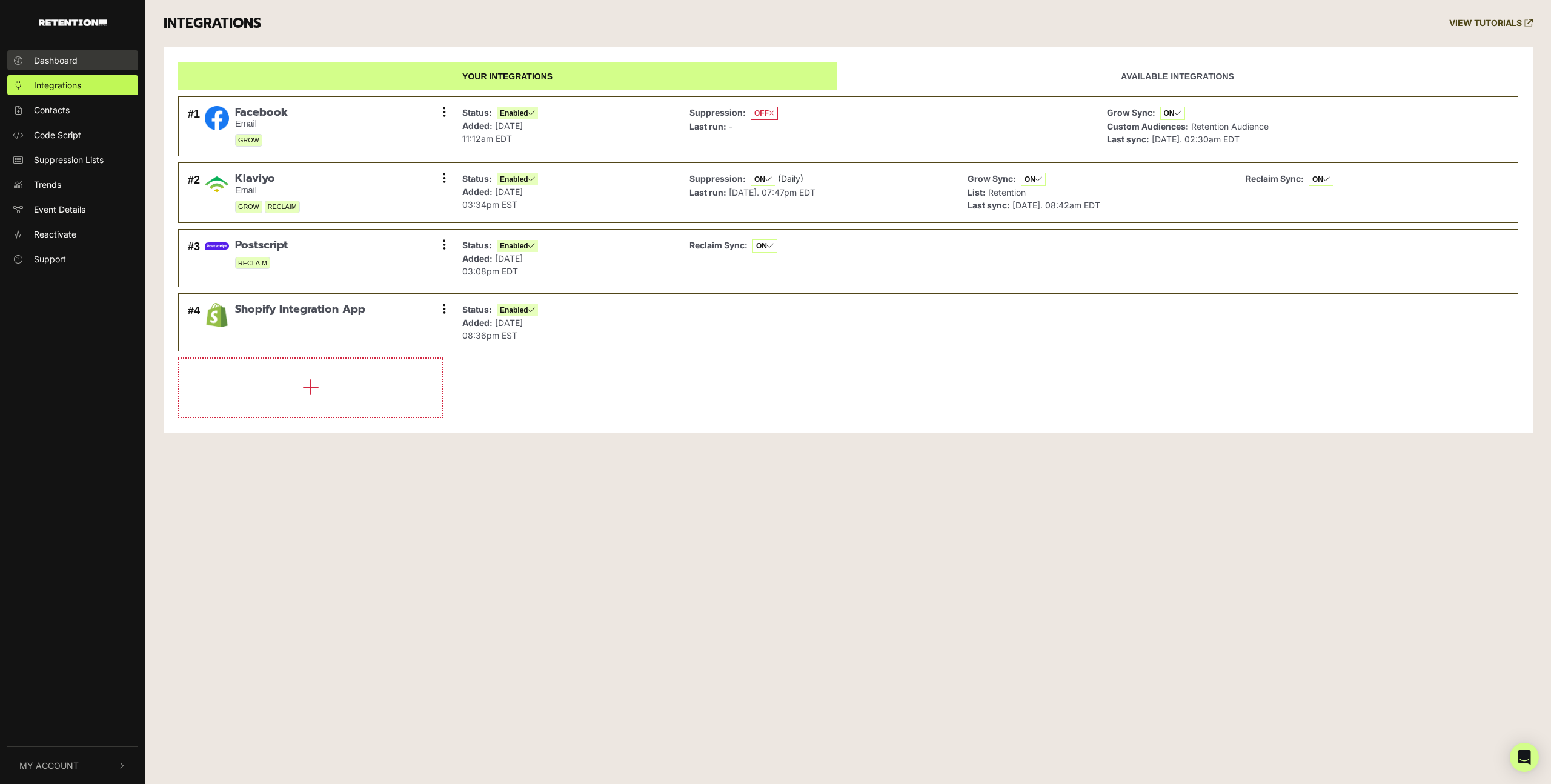
click at [56, 69] on link "Dashboard" at bounding box center [73, 60] width 131 height 20
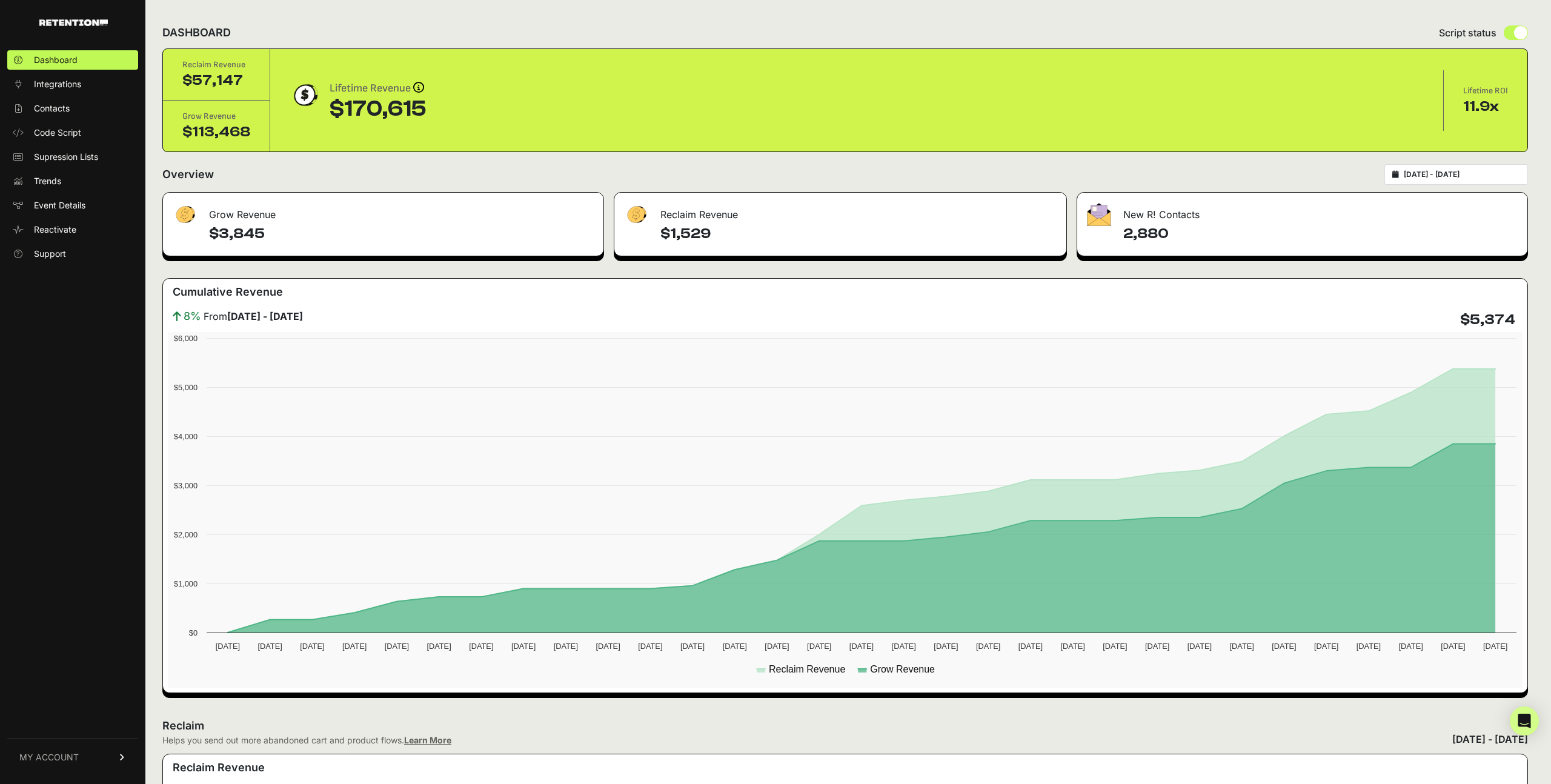
click at [196, 81] on div "$57,147" at bounding box center [216, 80] width 68 height 19
click at [213, 144] on div "Grow Revenue $113,468" at bounding box center [216, 126] width 108 height 51
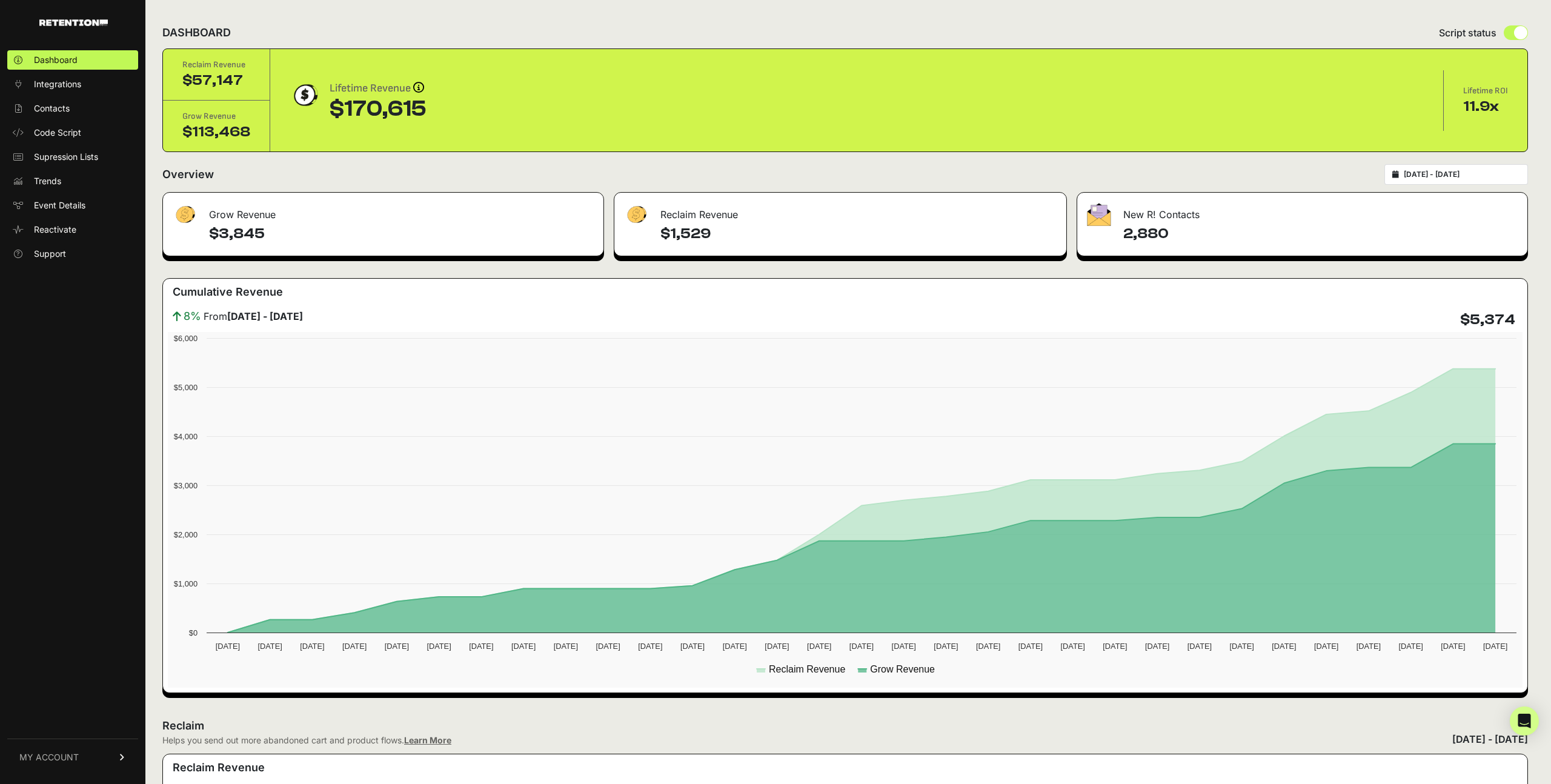
click at [213, 144] on div "Grow Revenue $113,468" at bounding box center [216, 126] width 108 height 51
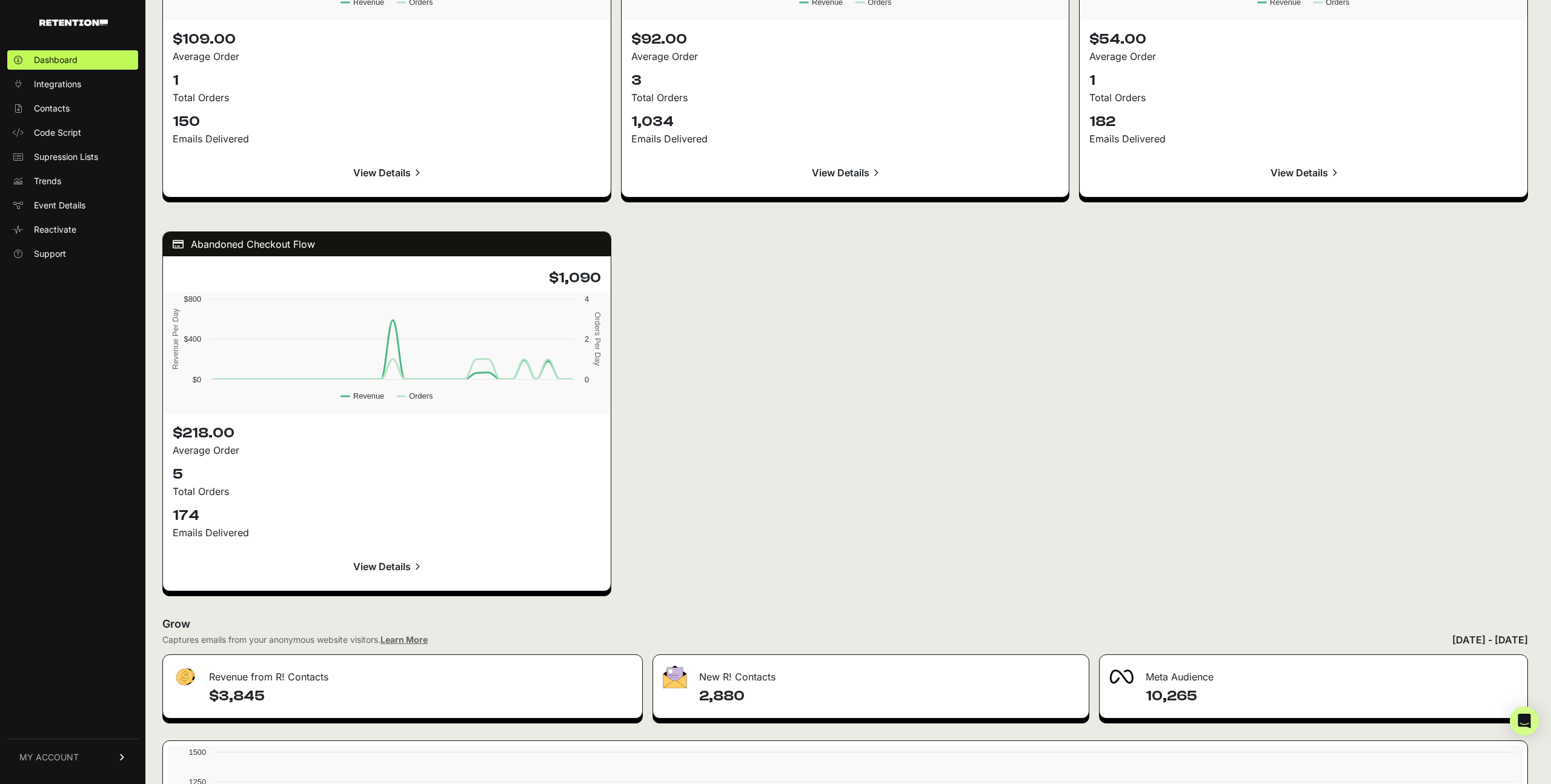
scroll to position [1584, 0]
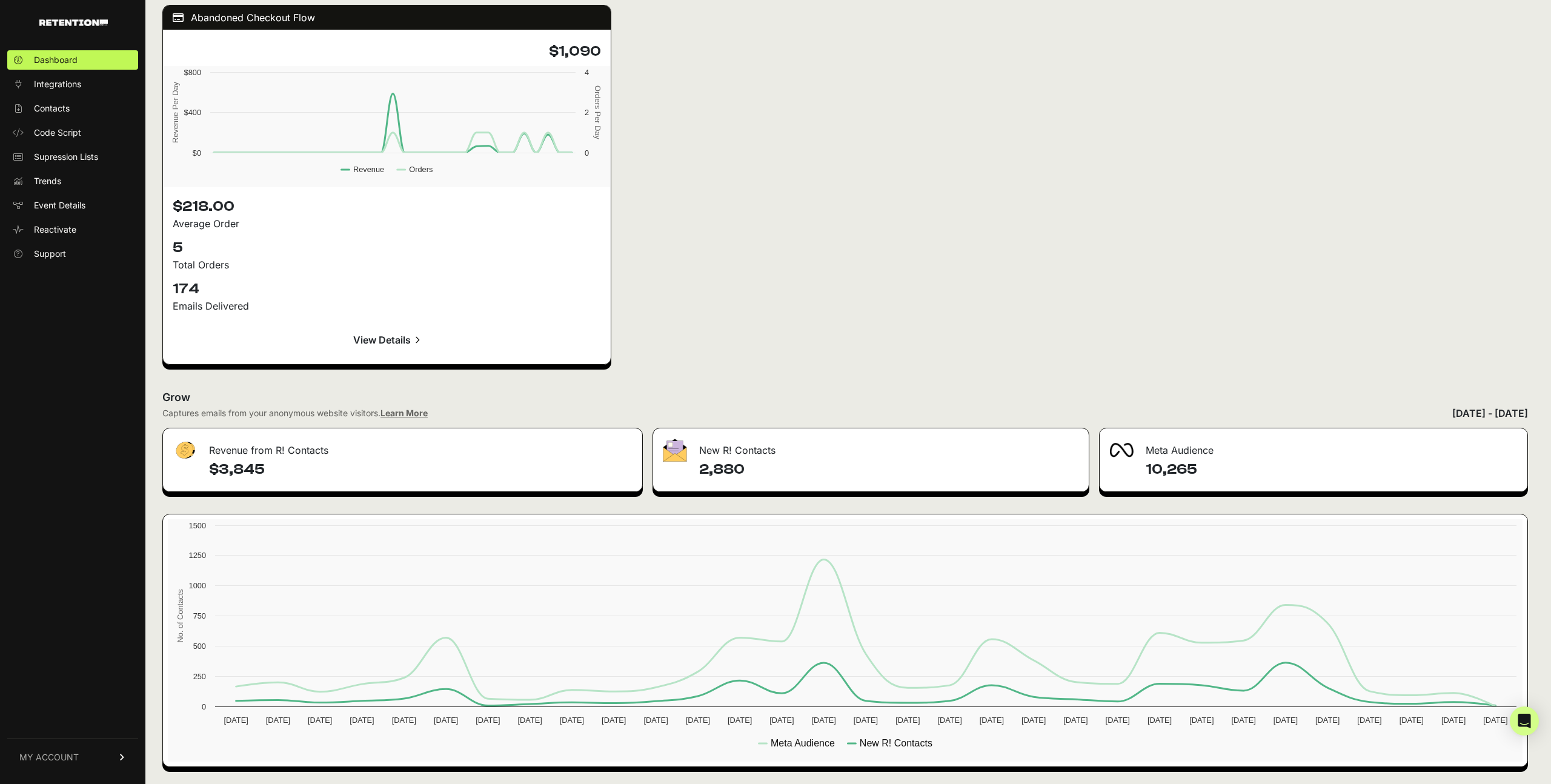
click at [1182, 456] on div "Meta Audience" at bounding box center [1313, 446] width 428 height 36
click at [1181, 456] on div "Meta Audience" at bounding box center [1313, 446] width 428 height 36
drag, startPoint x: 1181, startPoint y: 456, endPoint x: 1168, endPoint y: 476, distance: 23.9
click at [1180, 462] on div "Meta Audience 10,265" at bounding box center [1313, 460] width 429 height 64
click at [1171, 470] on h4 "10,265" at bounding box center [1331, 469] width 372 height 19
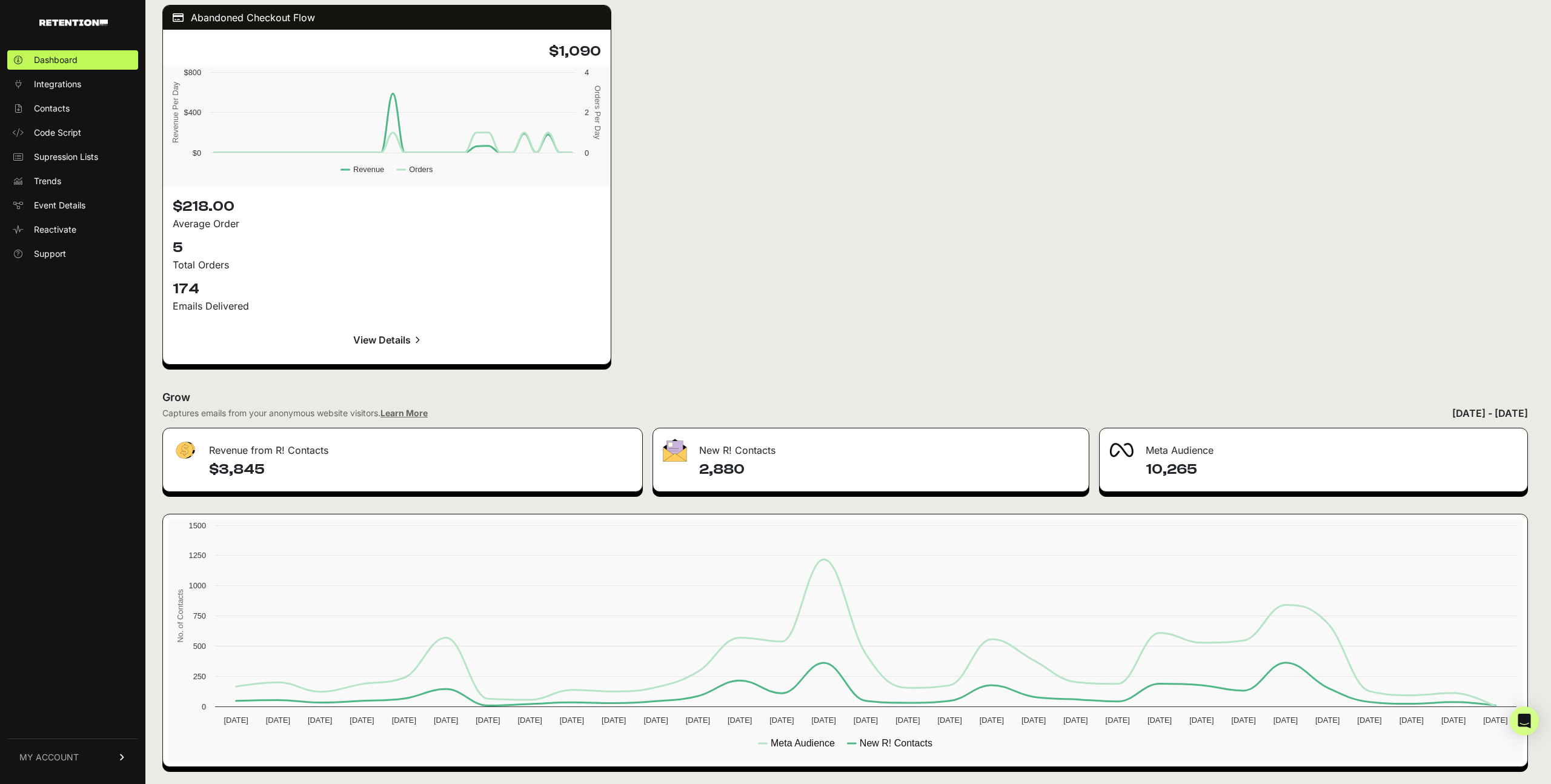
click at [1171, 470] on h4 "10,265" at bounding box center [1331, 469] width 372 height 19
click at [1119, 455] on img at bounding box center [1121, 450] width 24 height 14
click at [1121, 454] on img at bounding box center [1121, 450] width 24 height 14
click at [1120, 452] on img at bounding box center [1121, 450] width 24 height 14
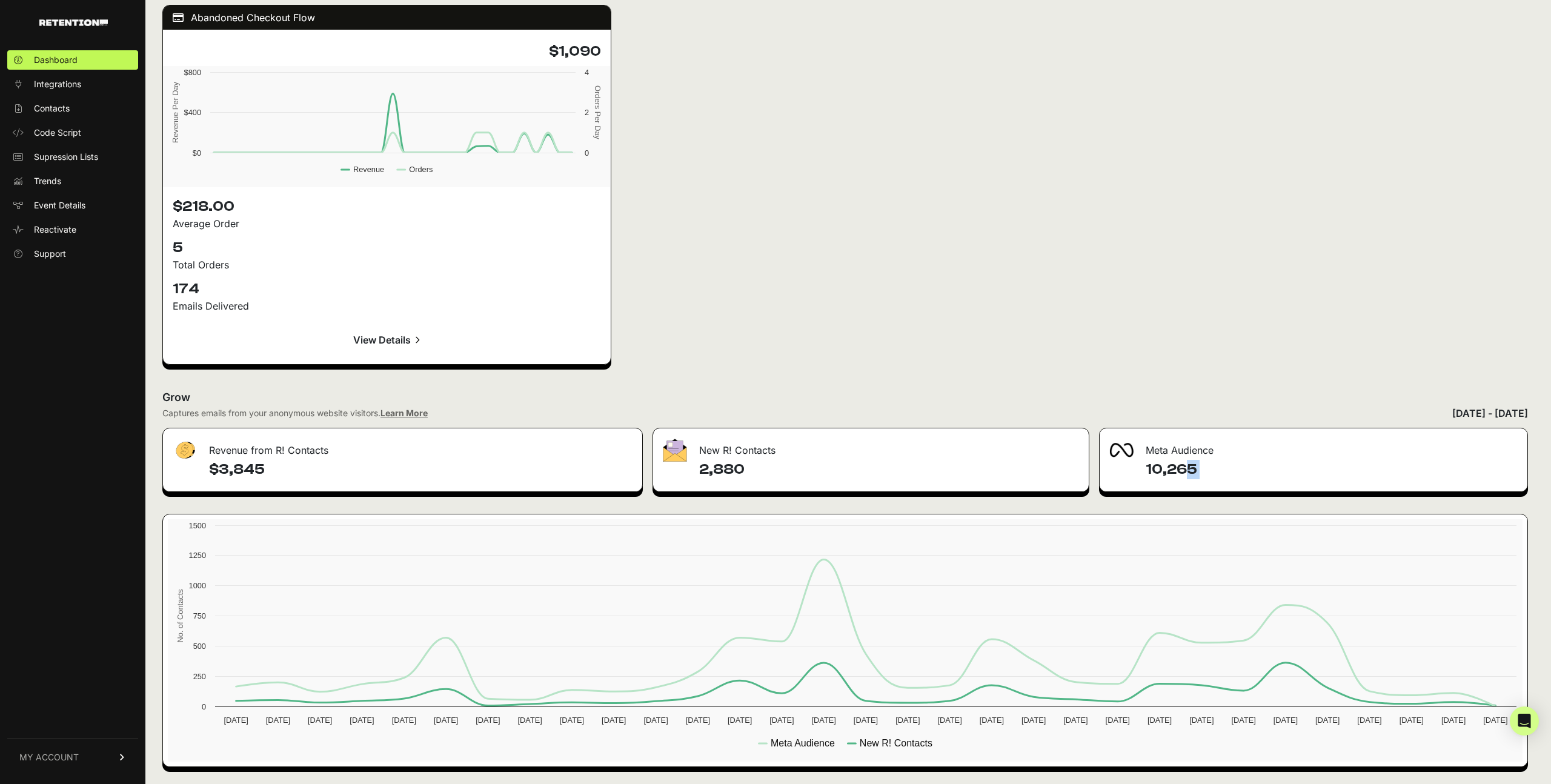
click at [1196, 466] on h4 "10,265" at bounding box center [1331, 469] width 372 height 19
click at [104, 86] on link "Integrations" at bounding box center [73, 84] width 131 height 19
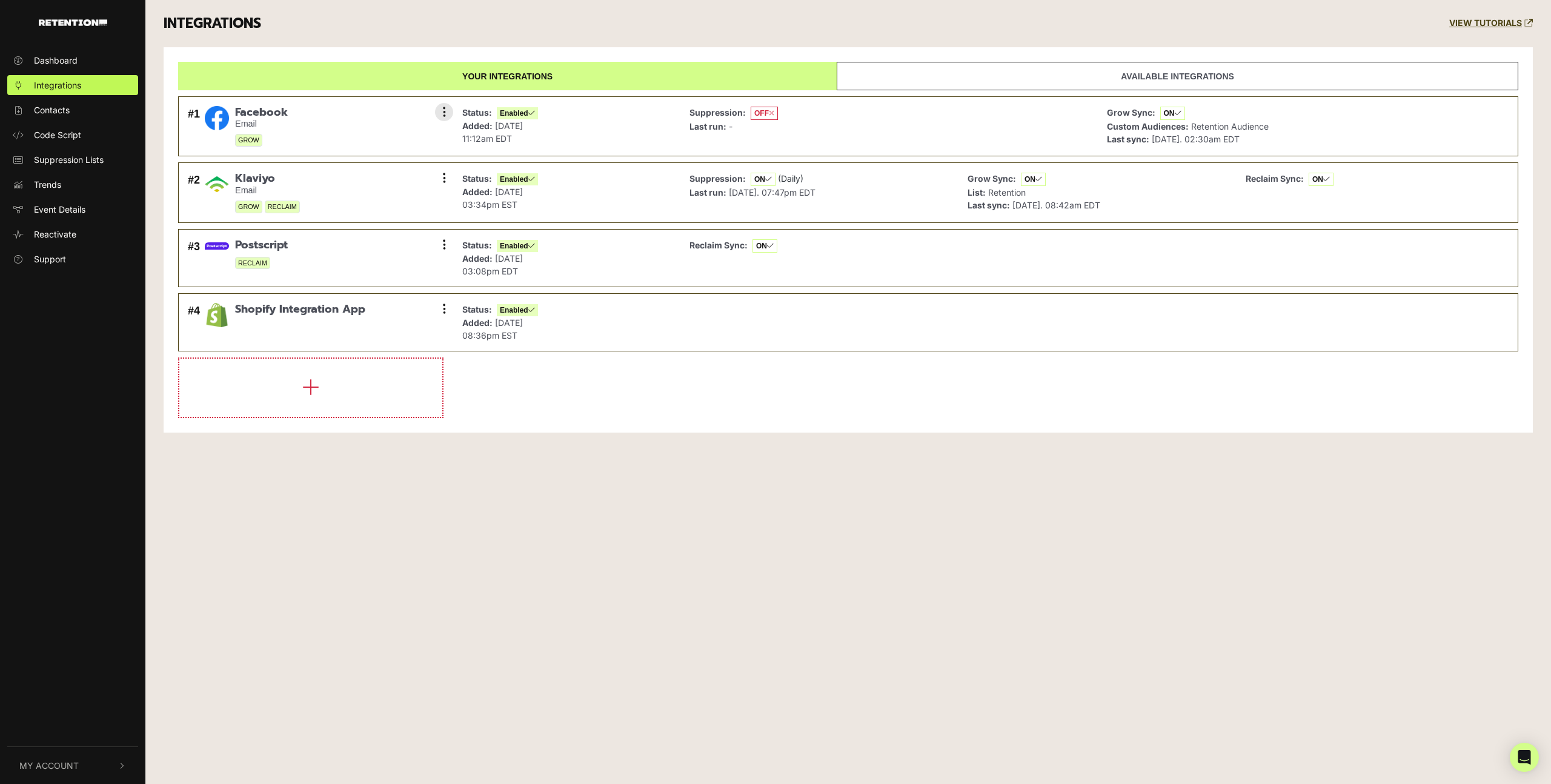
click at [697, 113] on strong "Suppression:" at bounding box center [718, 112] width 56 height 10
click at [448, 114] on button at bounding box center [444, 112] width 18 height 18
click at [373, 113] on link "Settings" at bounding box center [370, 113] width 115 height 27
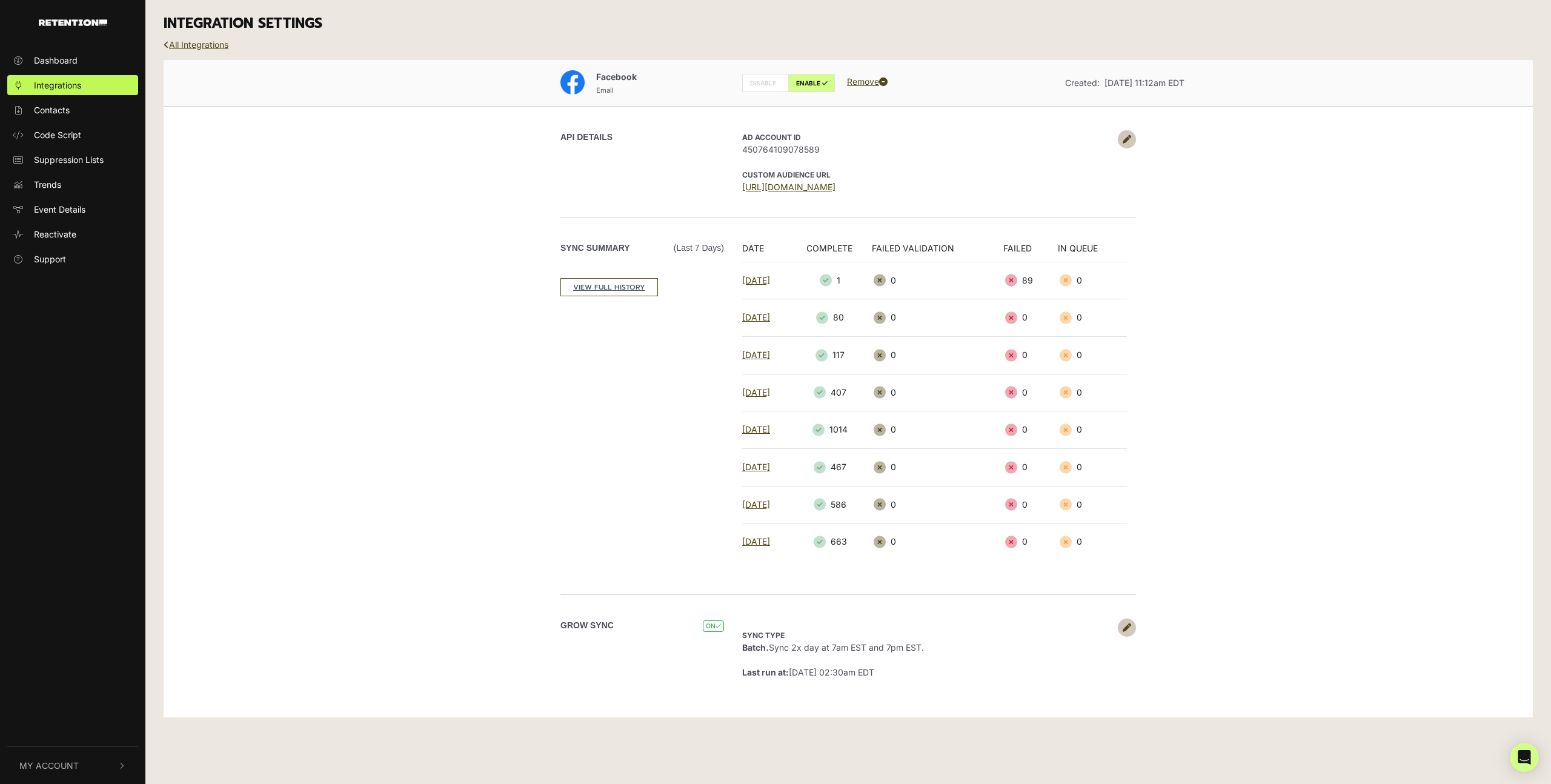
click at [1123, 626] on icon at bounding box center [1126, 627] width 8 height 8
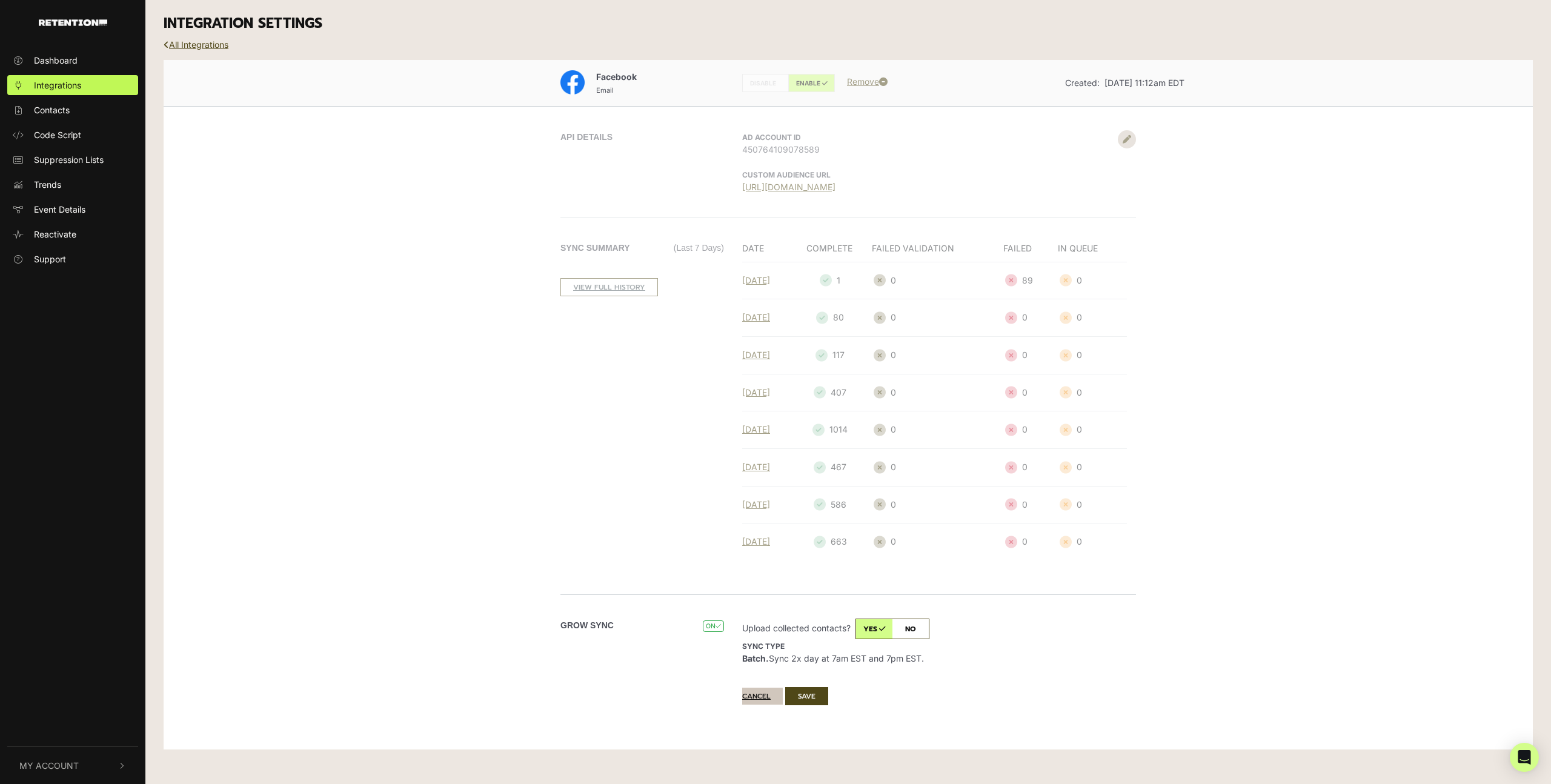
click at [755, 692] on button "Cancel" at bounding box center [762, 696] width 40 height 17
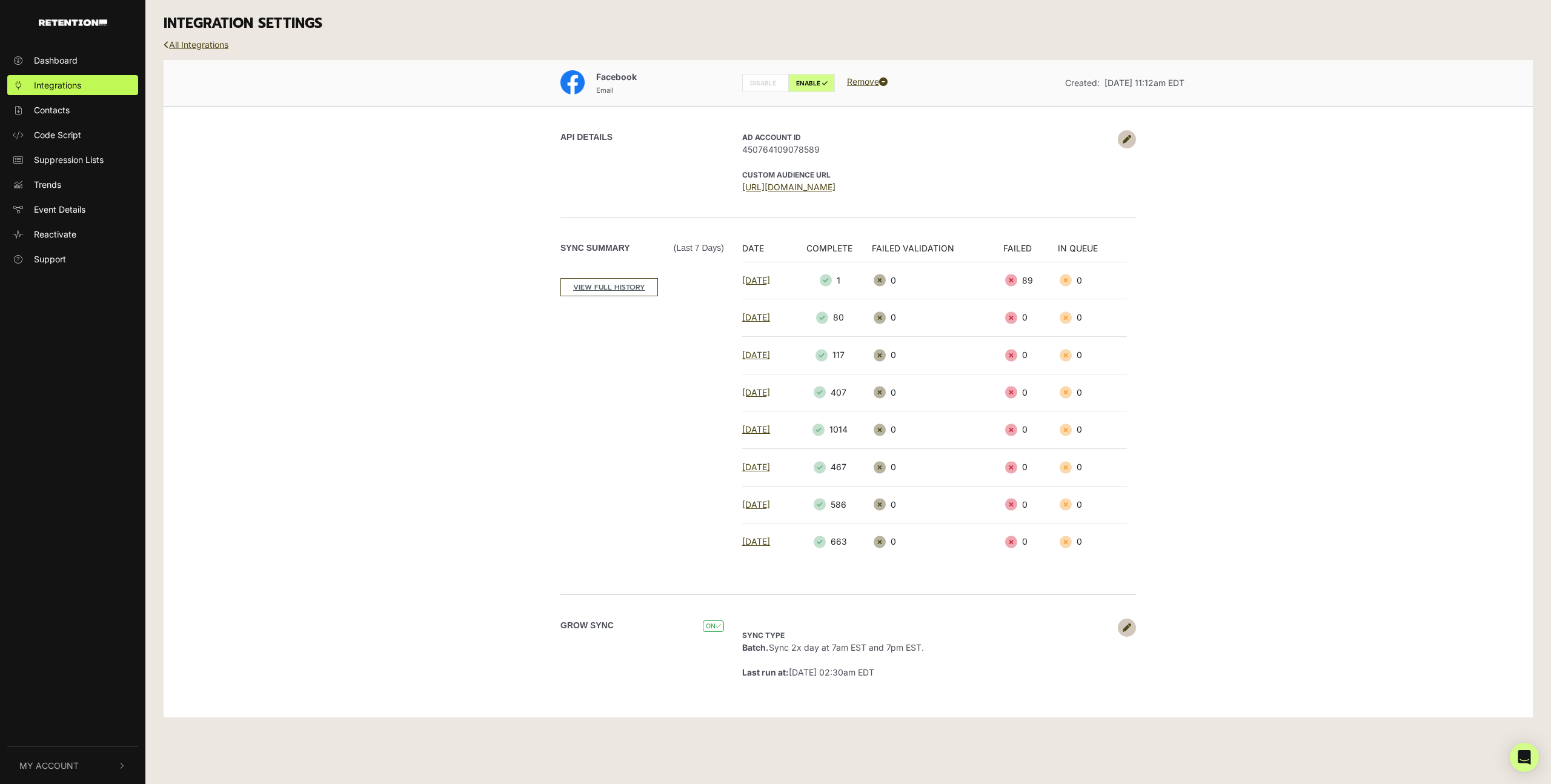
click at [824, 428] on icon at bounding box center [818, 430] width 12 height 12
click at [767, 428] on link "[DATE]" at bounding box center [756, 429] width 28 height 10
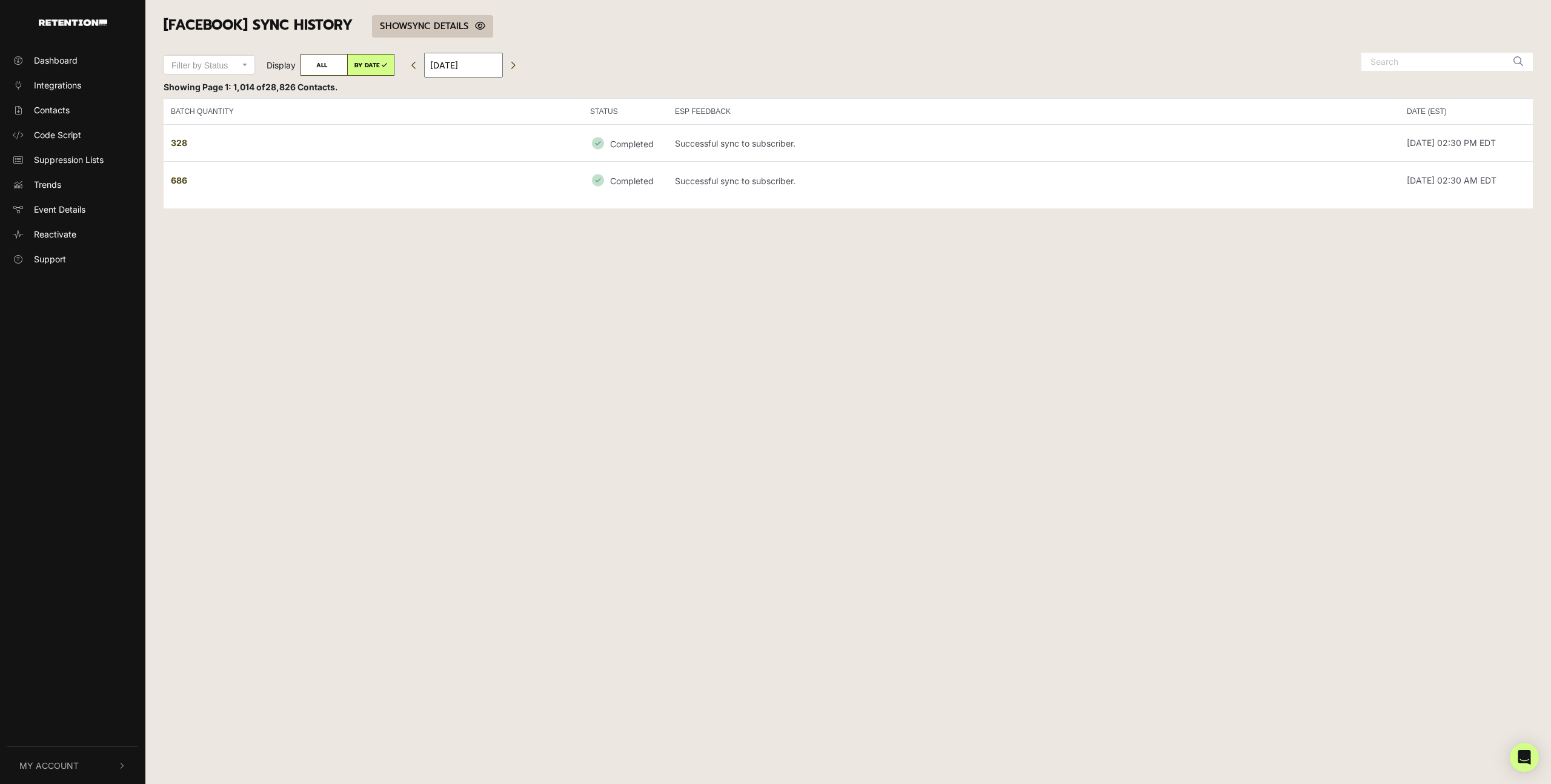
click at [417, 29] on link "SHOW HIDE SYNC DETAILS" at bounding box center [432, 26] width 121 height 23
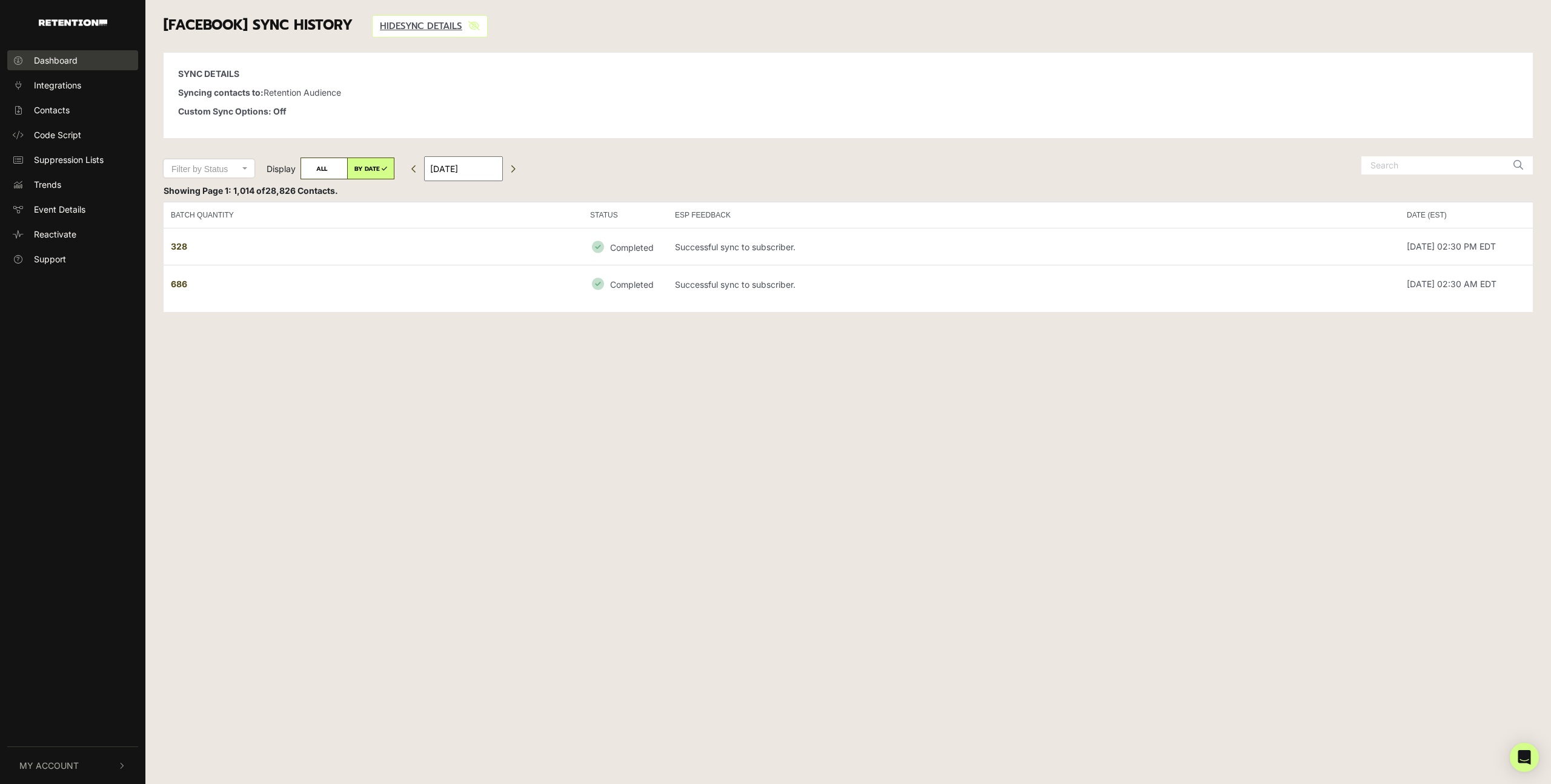
click at [59, 66] on link "Dashboard" at bounding box center [73, 60] width 131 height 20
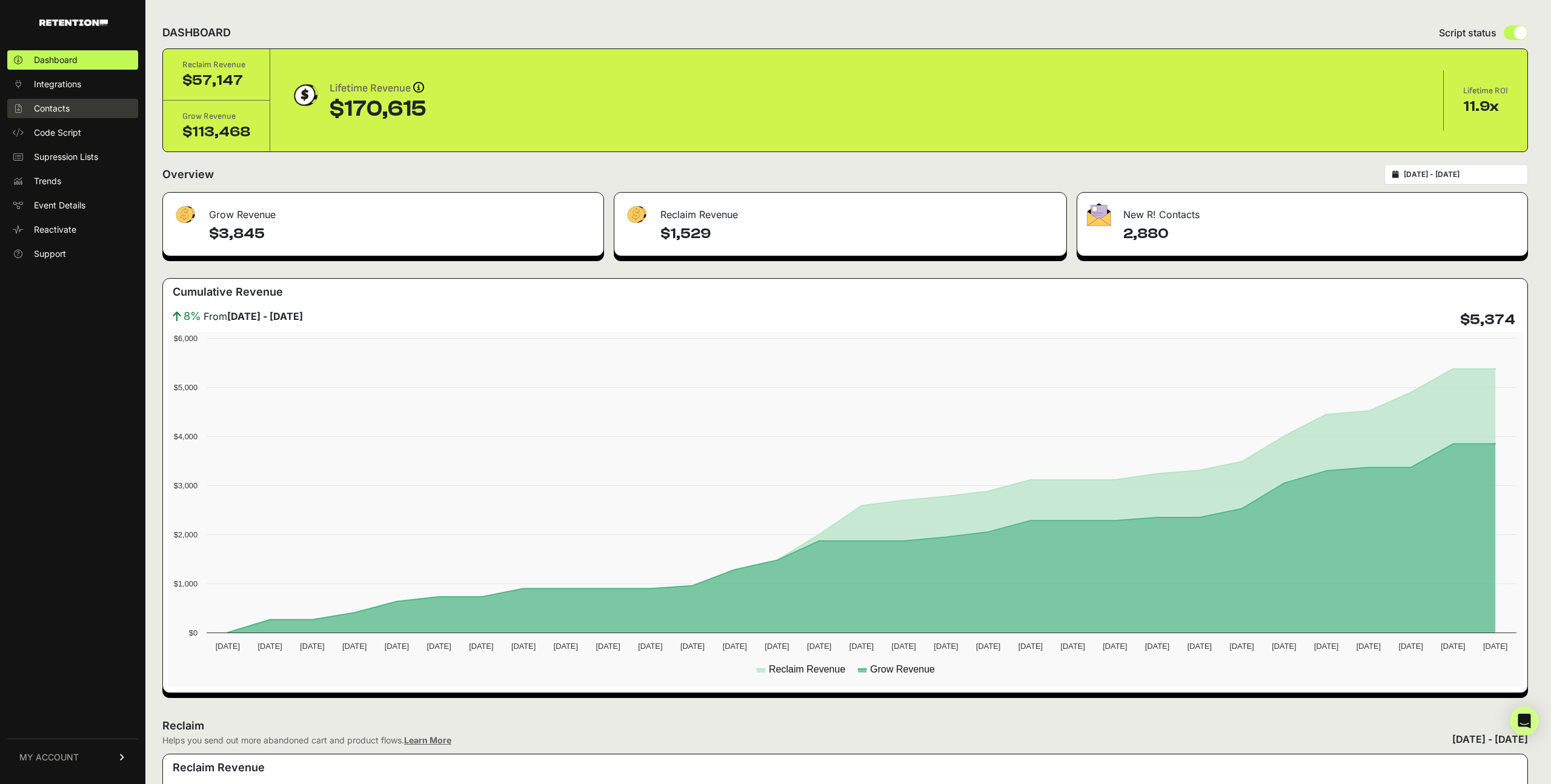
click at [60, 106] on span "Contacts" at bounding box center [52, 108] width 36 height 12
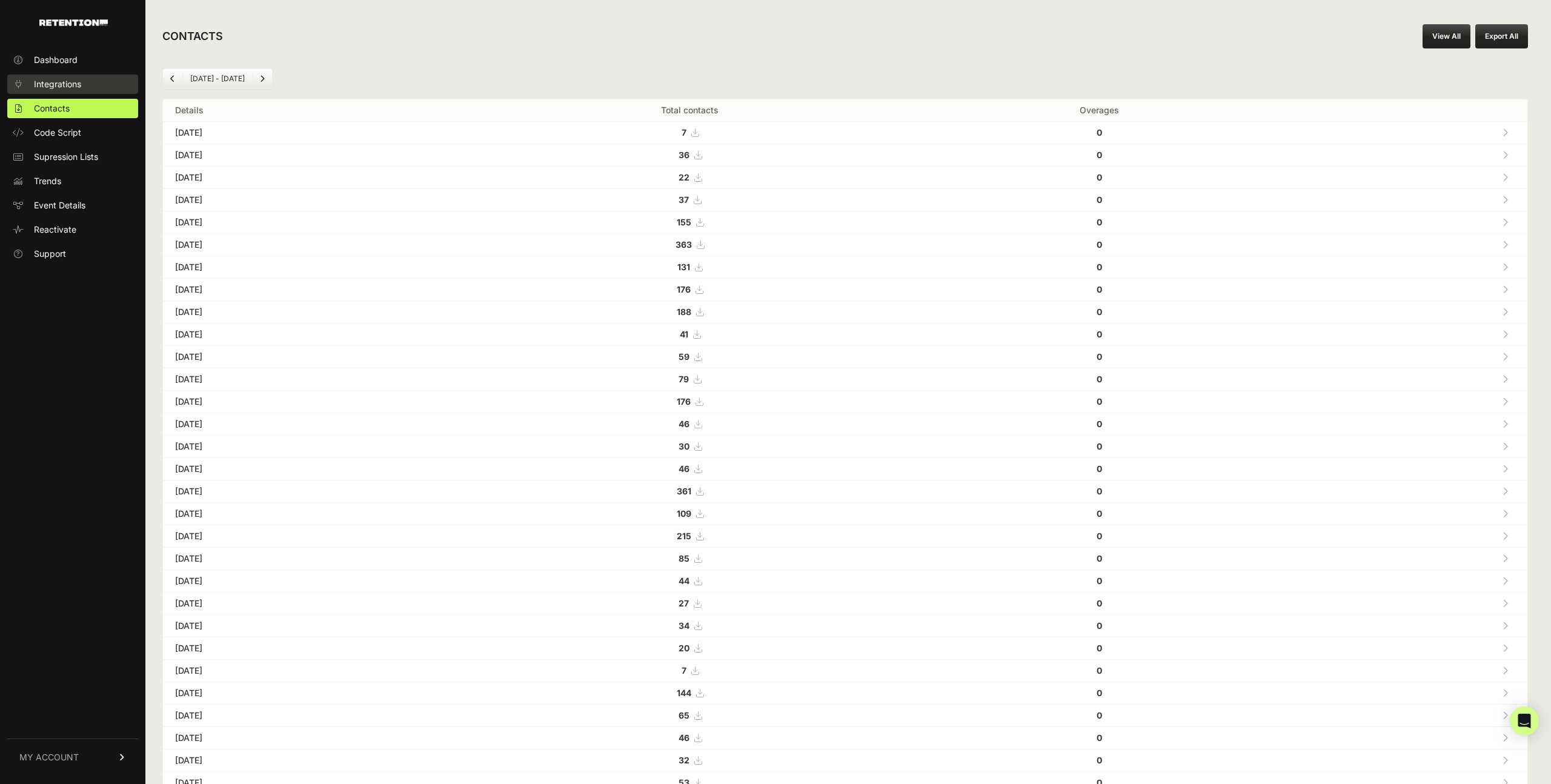
click at [68, 87] on span "Integrations" at bounding box center [58, 84] width 47 height 12
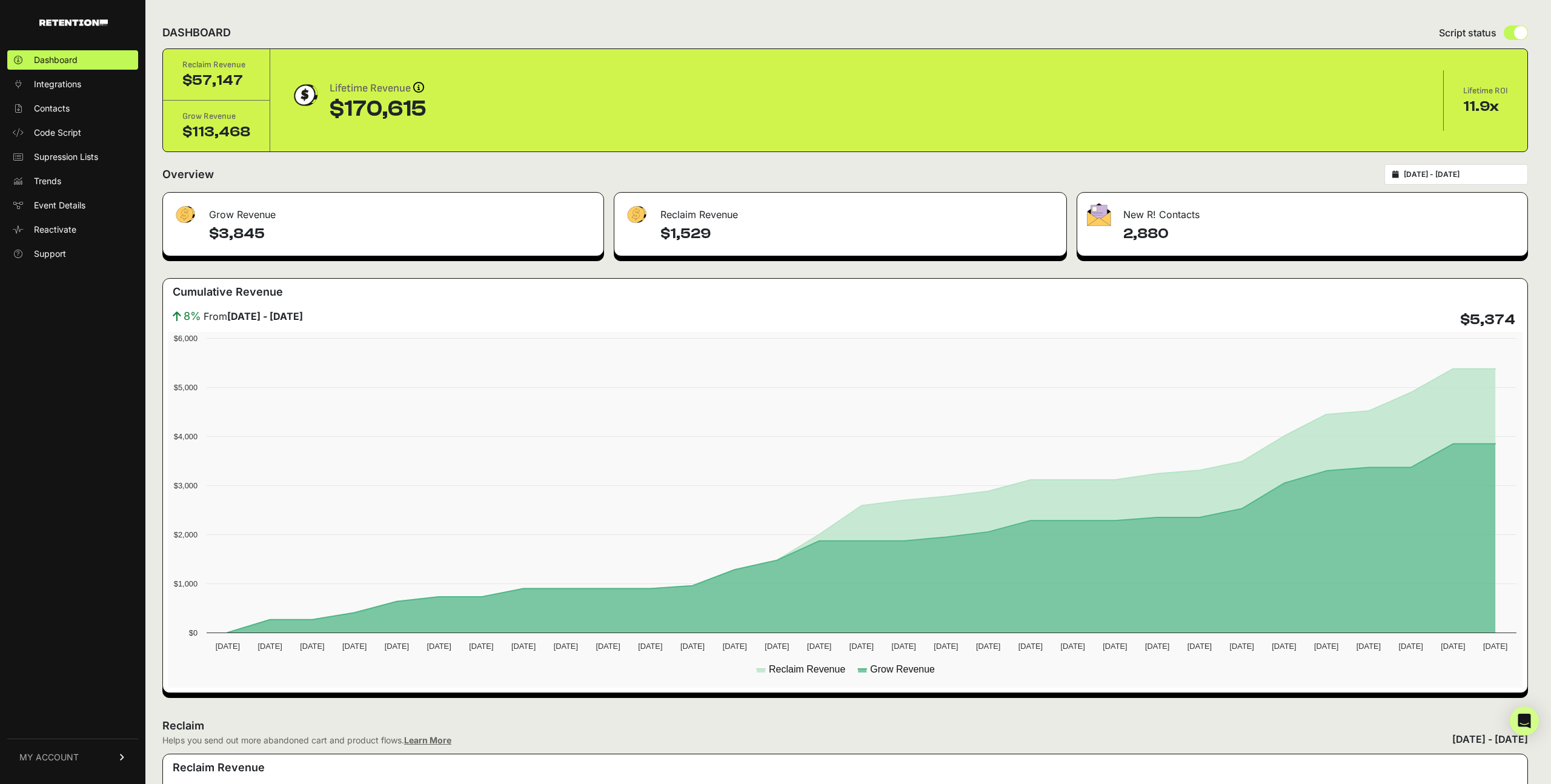
click at [1433, 178] on input "2025-07-29 - 2025-08-28" at bounding box center [1462, 175] width 116 height 10
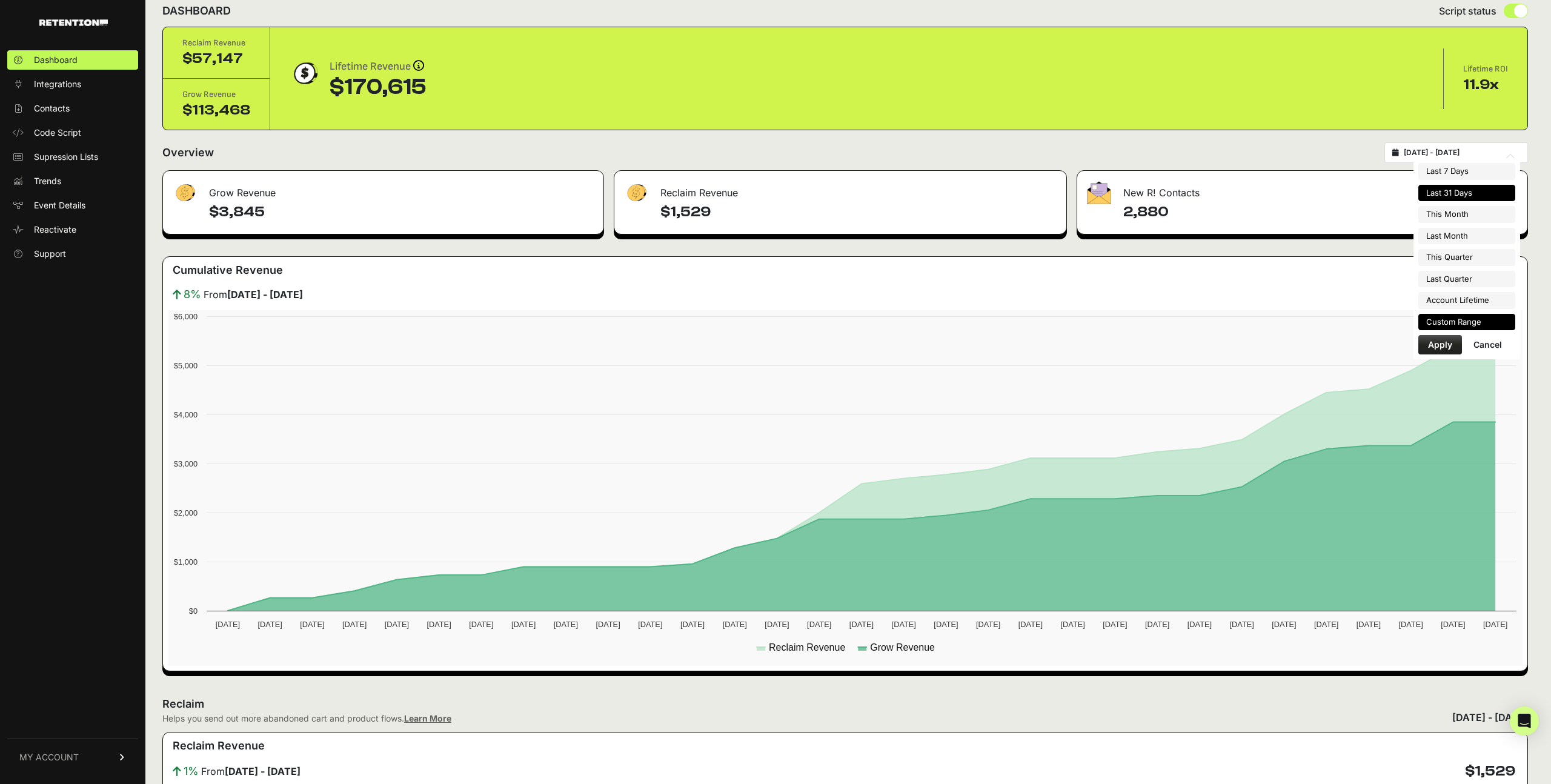
scroll to position [32, 0]
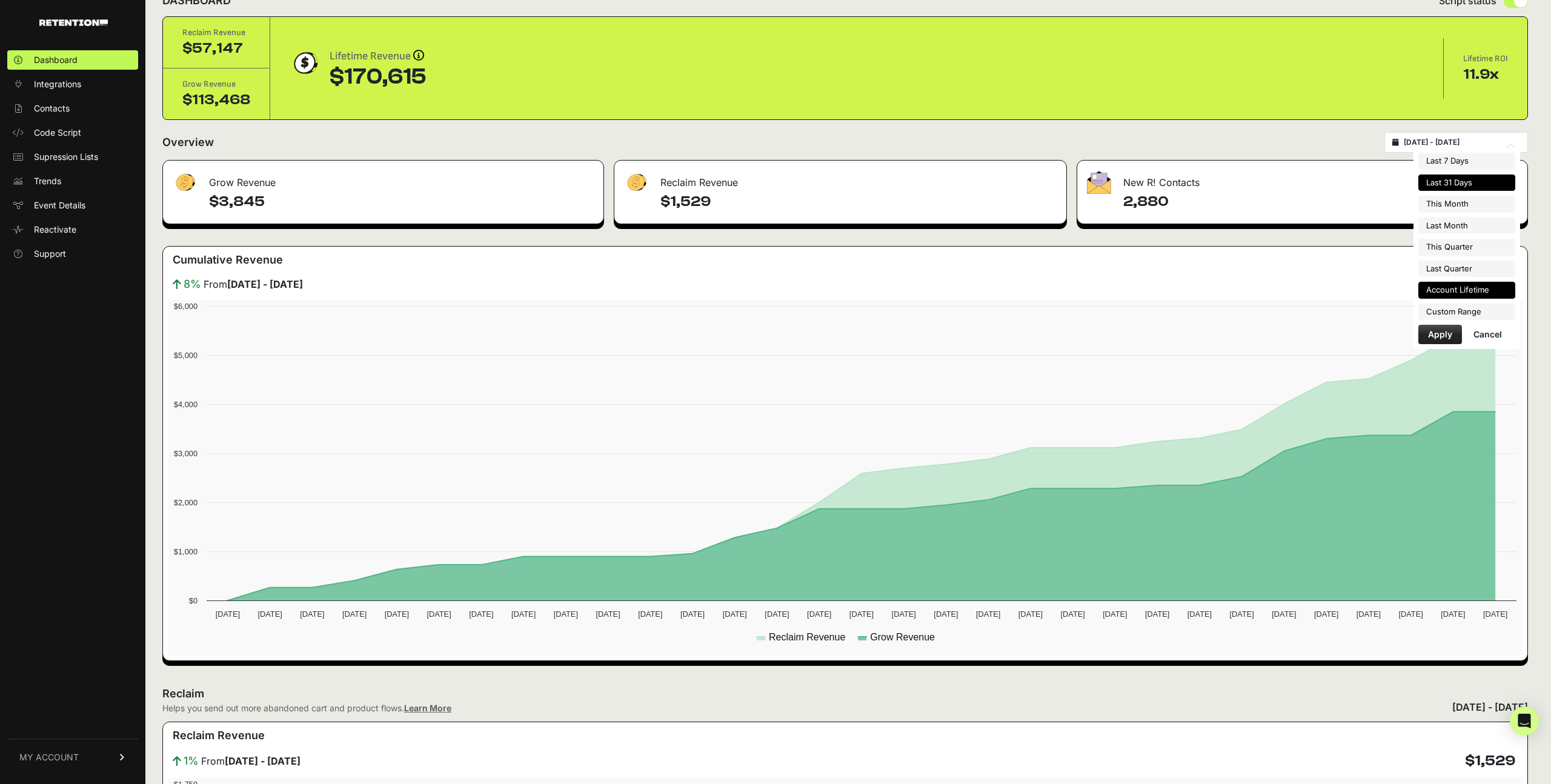
click at [1465, 296] on li "Account Lifetime" at bounding box center [1467, 290] width 97 height 17
type input "[DATE] - [DATE]"
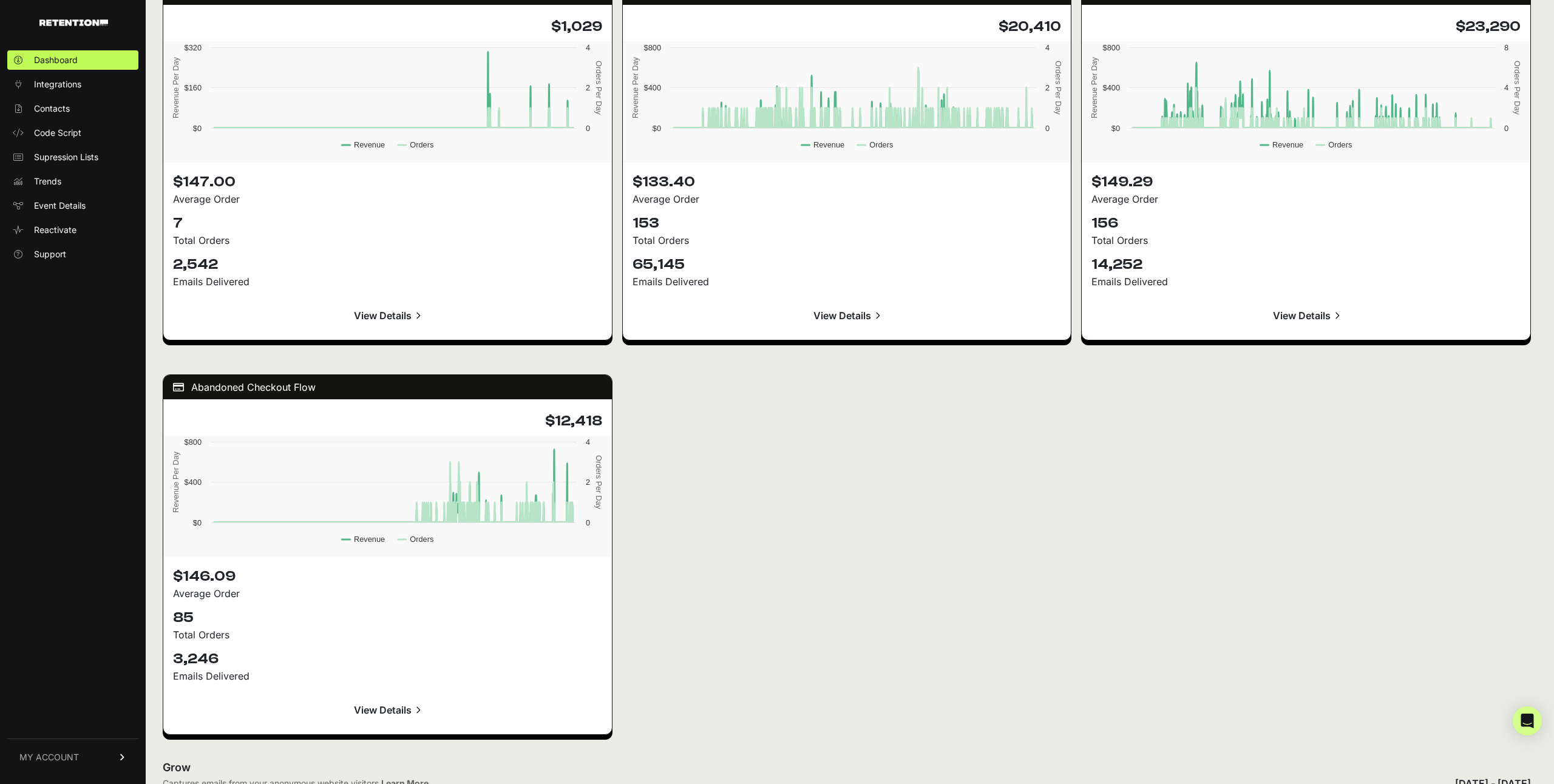
scroll to position [1583, 0]
